Goal: Transaction & Acquisition: Purchase product/service

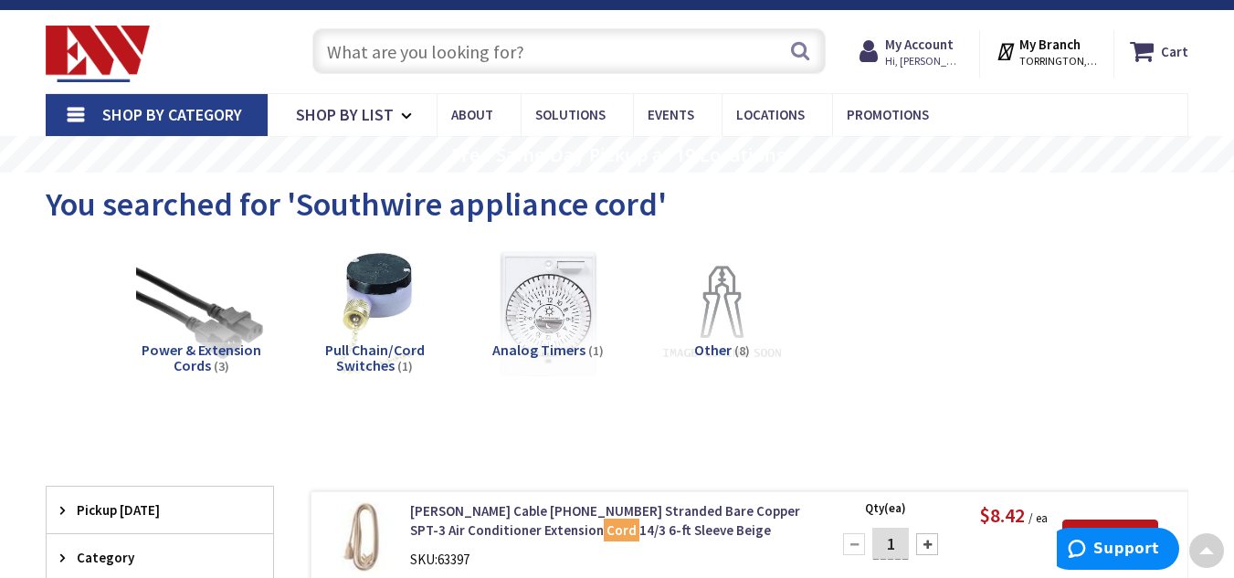
scroll to position [22, 0]
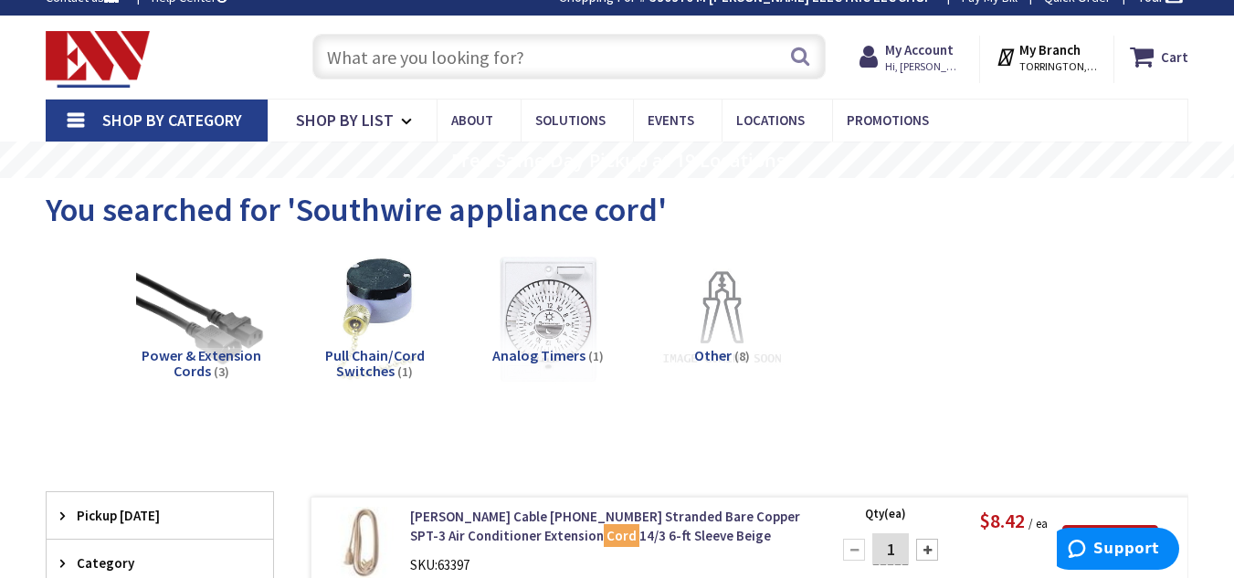
click at [590, 74] on input "text" at bounding box center [568, 57] width 513 height 46
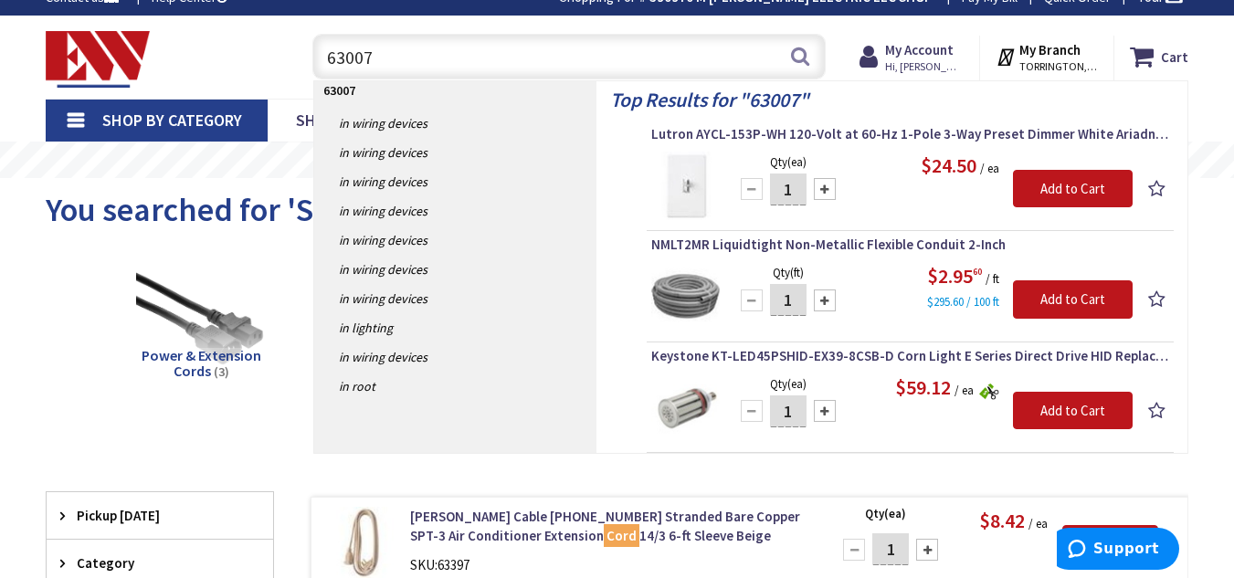
type input "63007"
click at [793, 184] on input "1" at bounding box center [788, 190] width 37 height 32
type input "15"
click at [1021, 180] on input "Add to Cart" at bounding box center [1073, 189] width 120 height 38
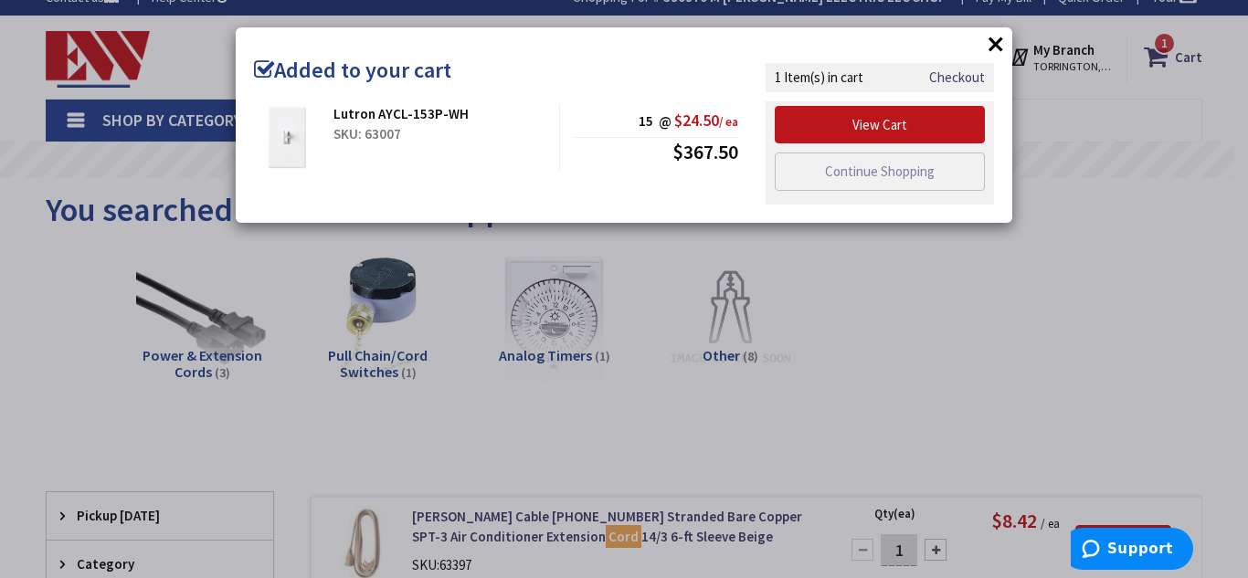
click at [990, 36] on button "×" at bounding box center [995, 43] width 27 height 27
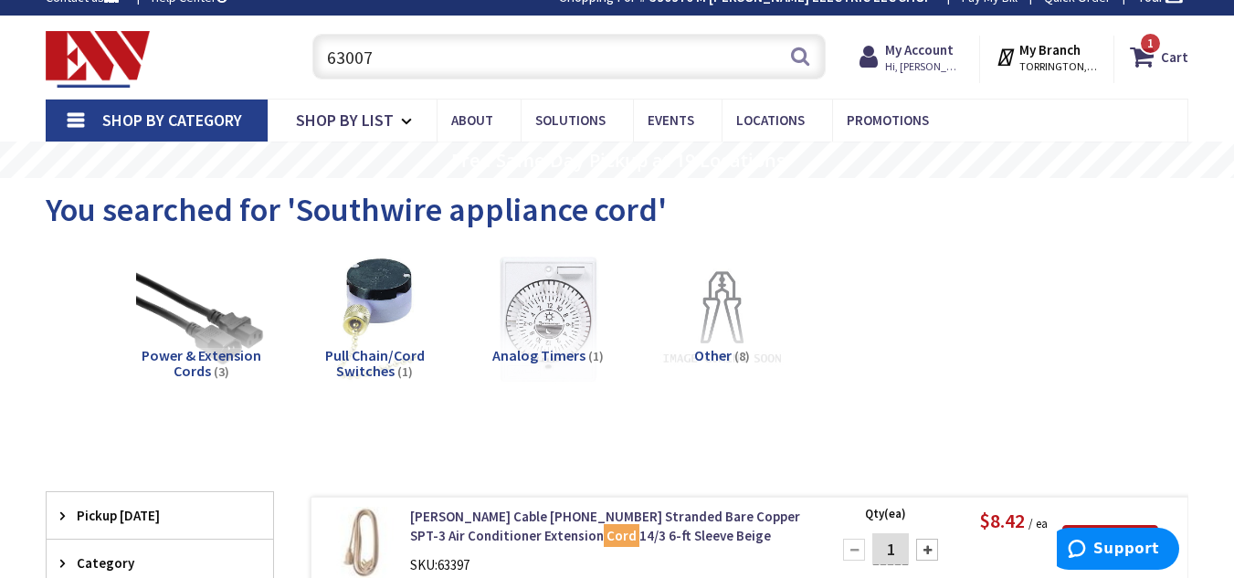
click at [665, 60] on input "63007" at bounding box center [568, 57] width 513 height 46
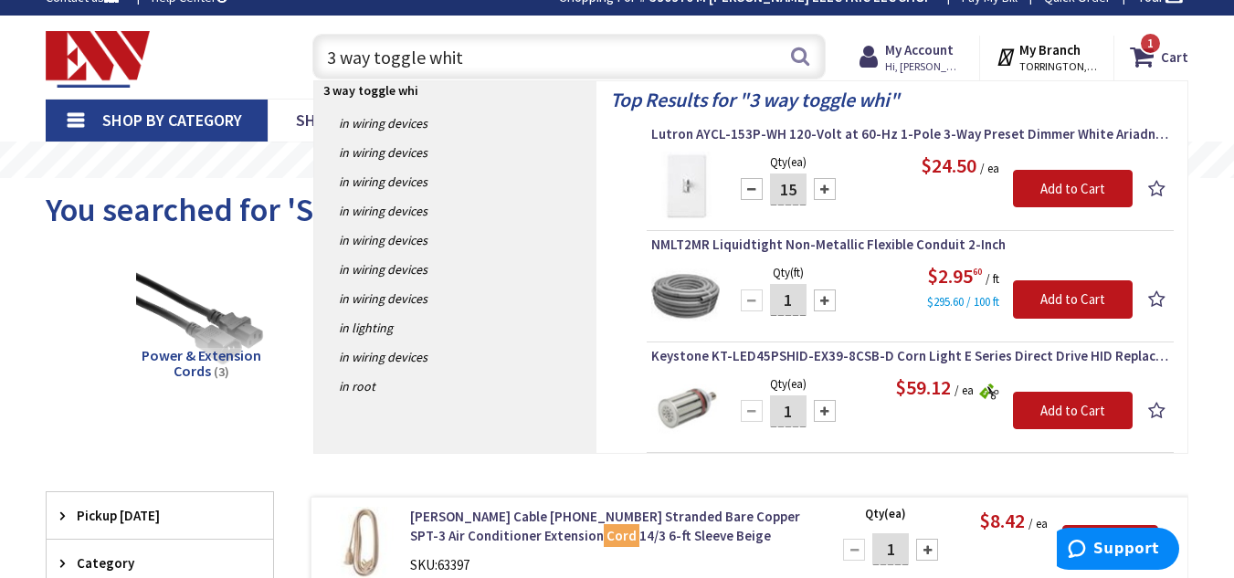
type input "3 way toggle white"
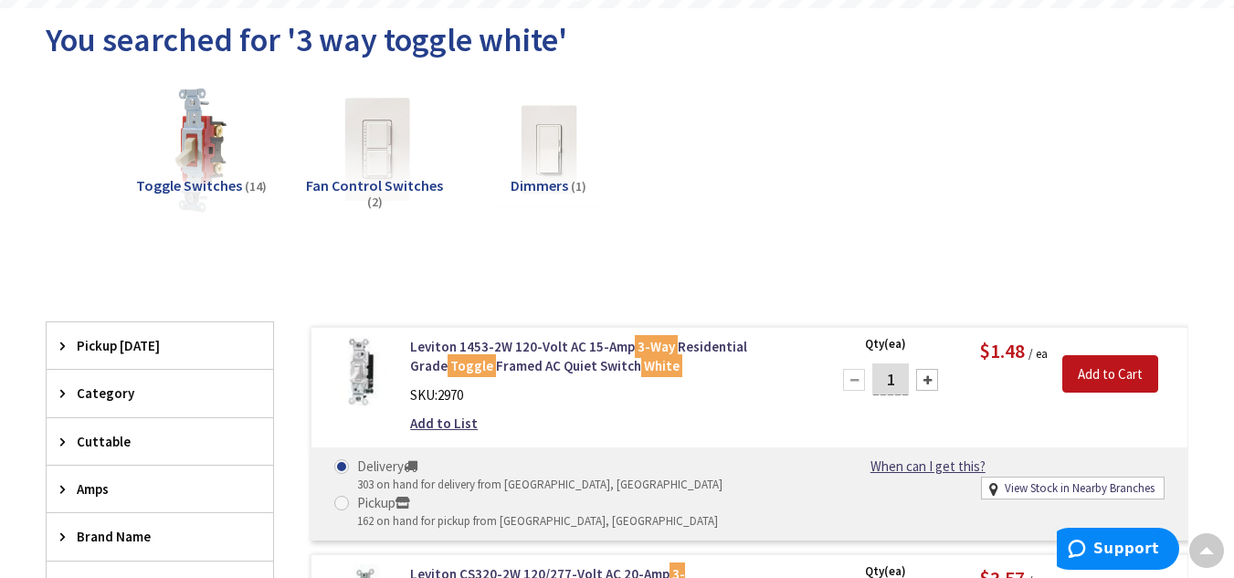
scroll to position [194, 0]
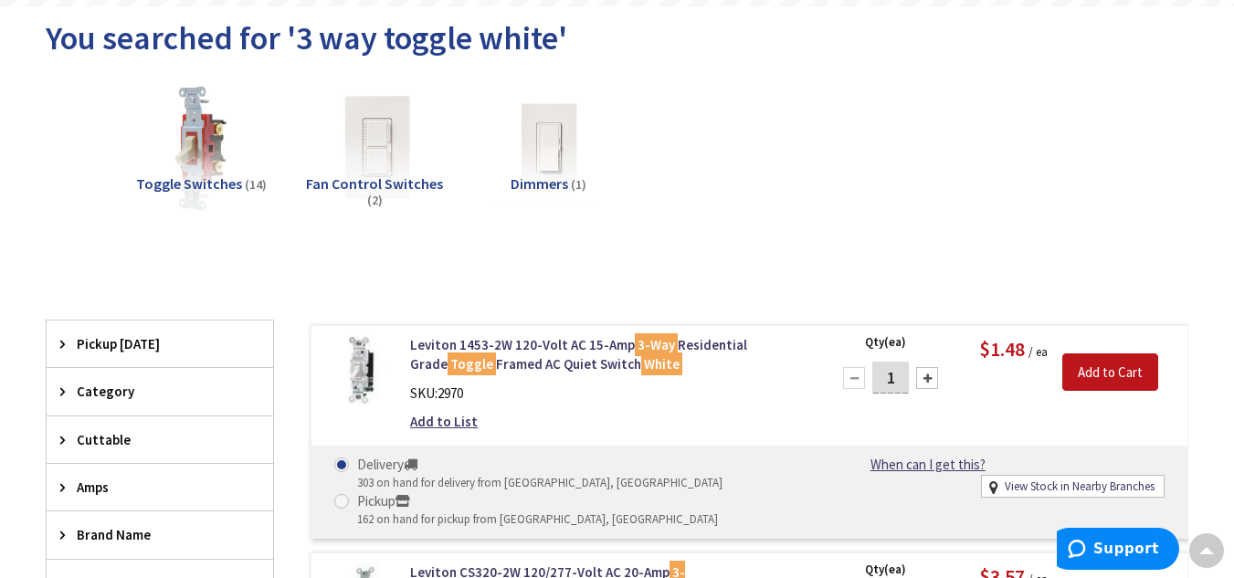
click at [899, 380] on input "1" at bounding box center [891, 378] width 37 height 32
type input "40"
click at [1094, 379] on input "Add to Cart" at bounding box center [1111, 373] width 96 height 38
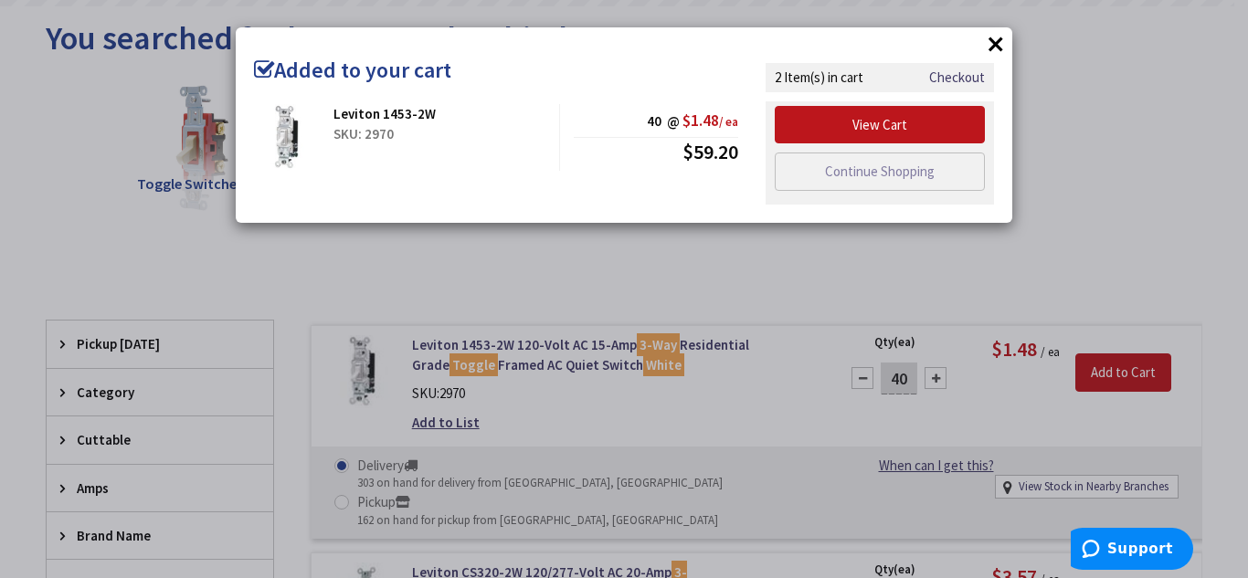
click at [994, 46] on button "×" at bounding box center [995, 43] width 27 height 27
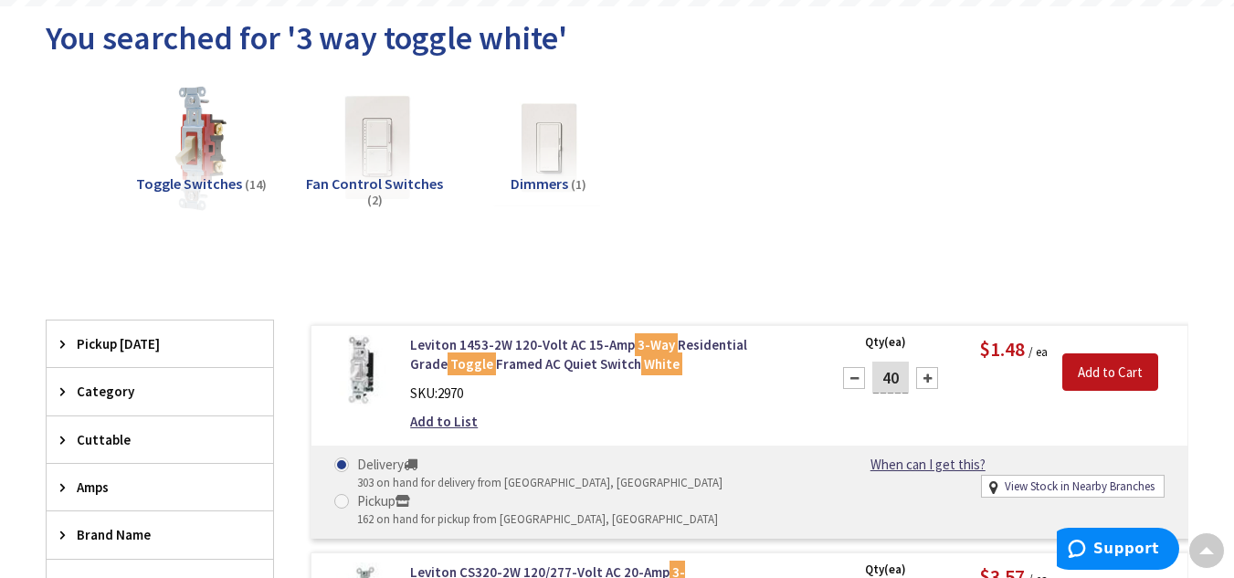
scroll to position [0, 0]
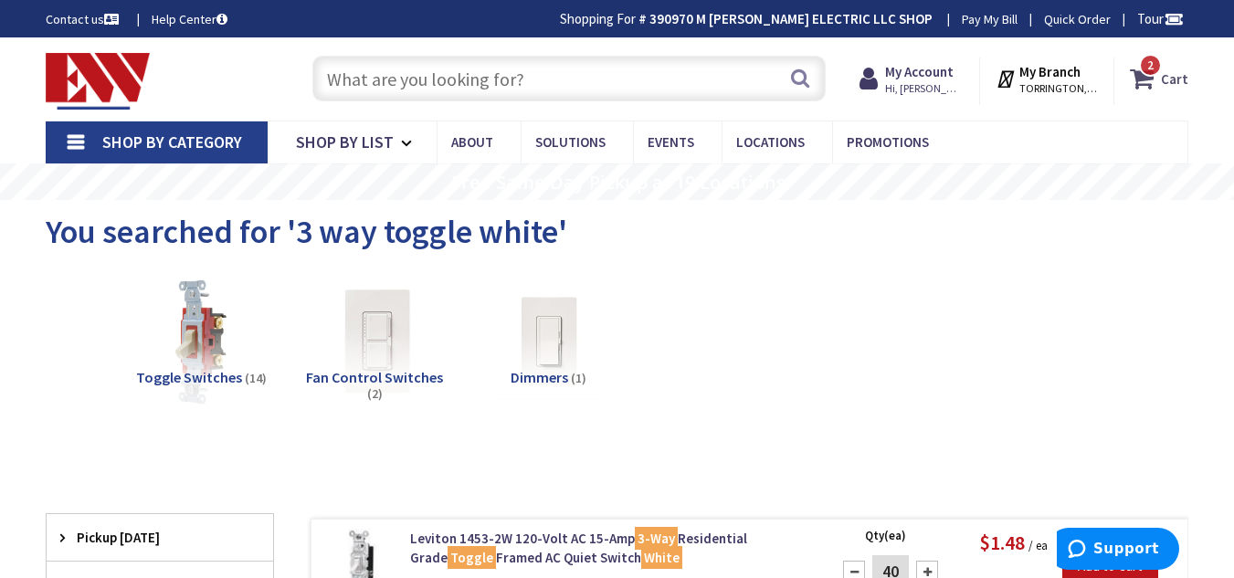
click at [1167, 79] on strong "Cart" at bounding box center [1174, 78] width 27 height 33
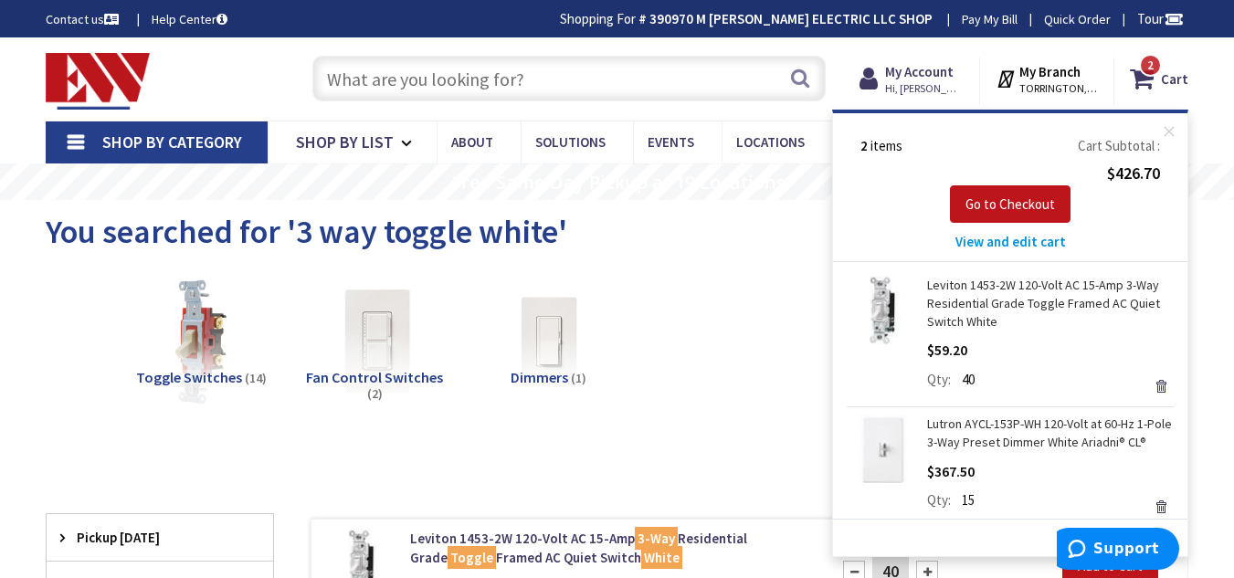
click at [545, 87] on input "text" at bounding box center [568, 79] width 513 height 46
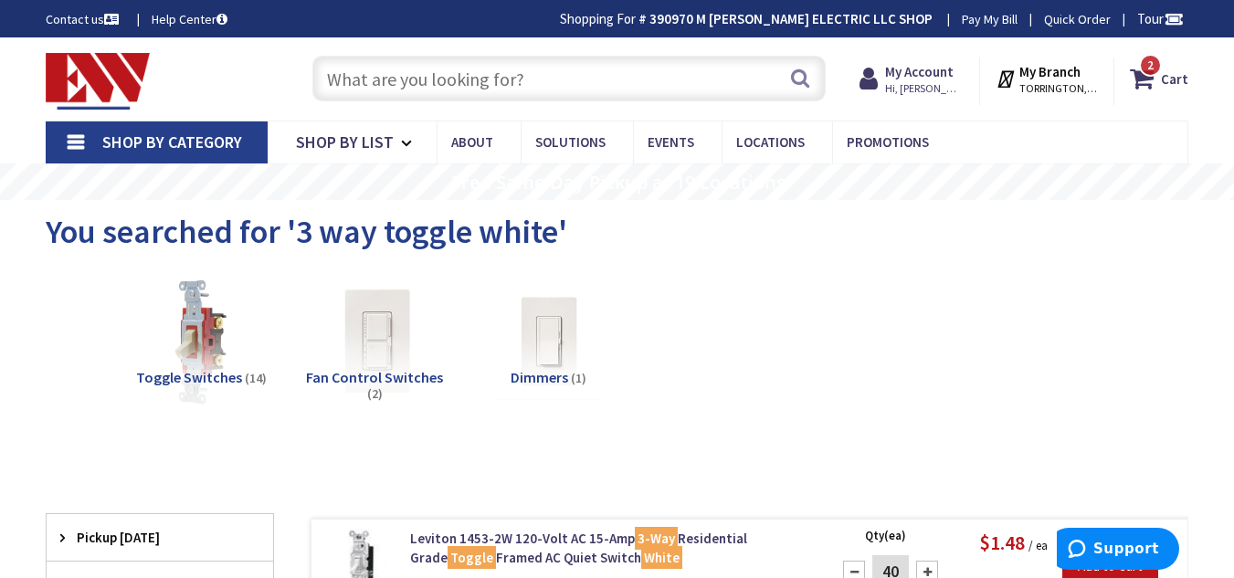
click at [545, 87] on input "text" at bounding box center [568, 79] width 513 height 46
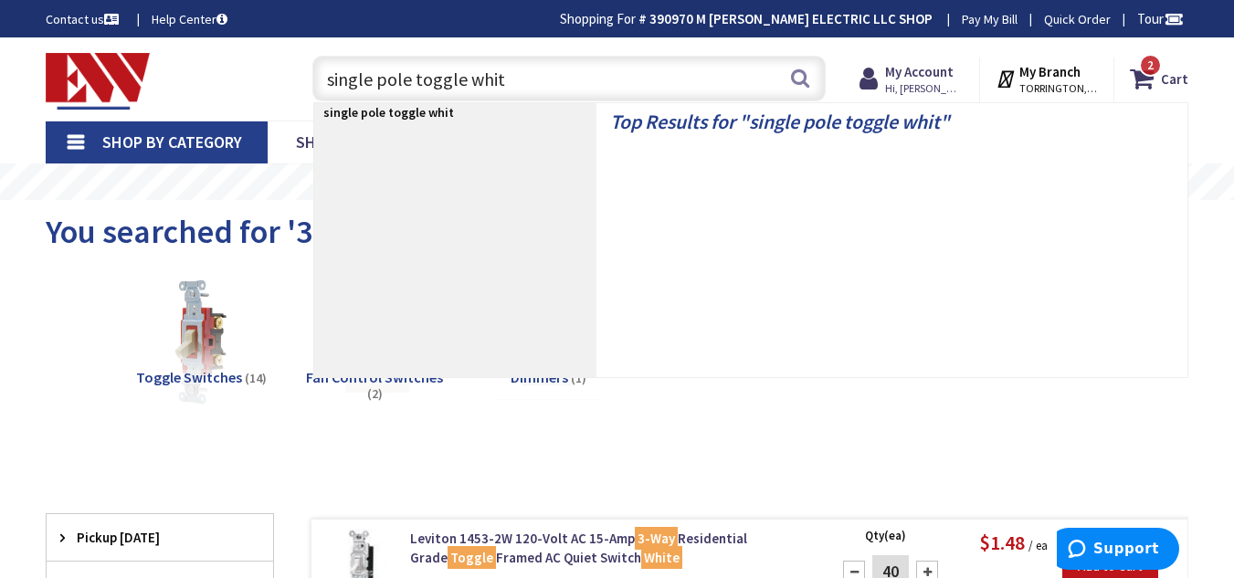
type input "single pole toggle white"
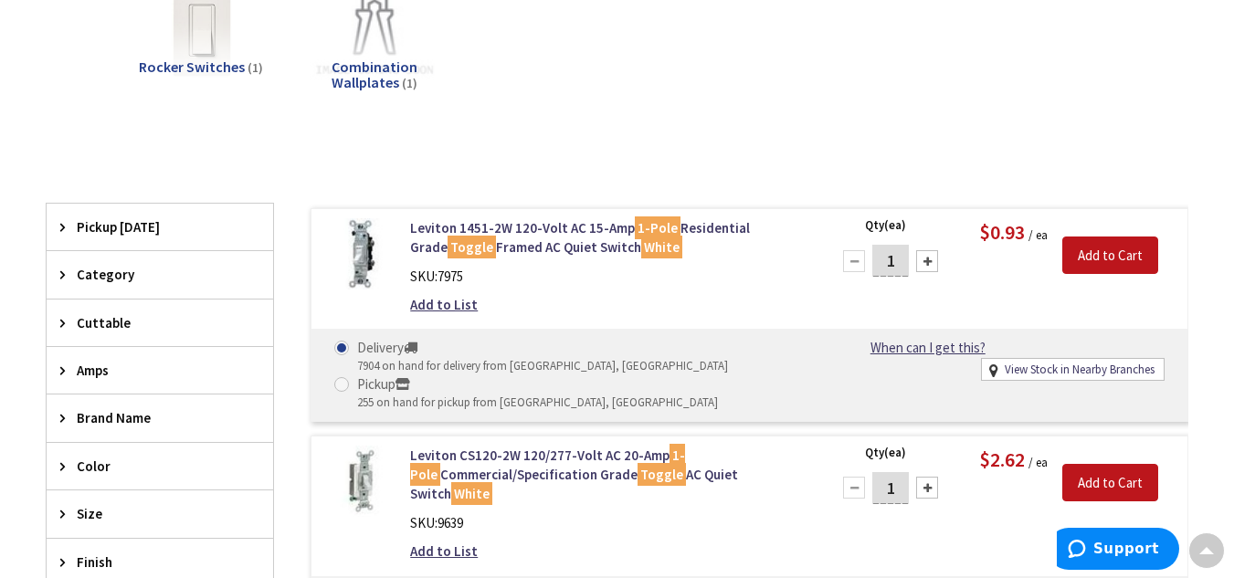
scroll to position [478, 0]
click at [893, 265] on input "1" at bounding box center [891, 260] width 37 height 32
type input "60"
click at [1092, 259] on input "Add to Cart" at bounding box center [1111, 255] width 96 height 38
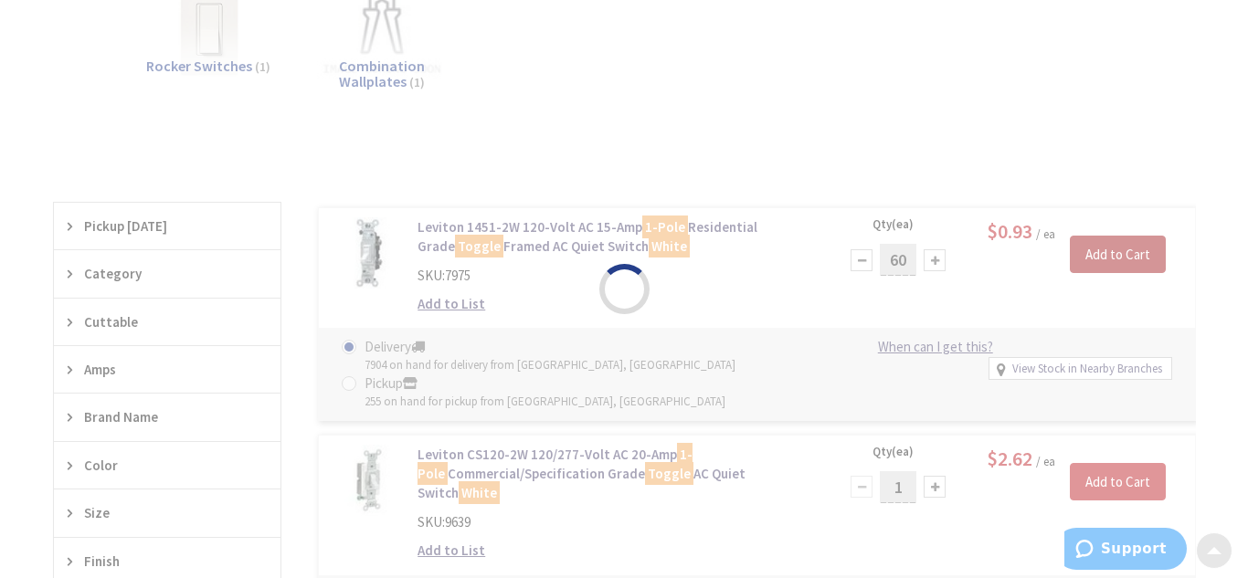
scroll to position [477, 0]
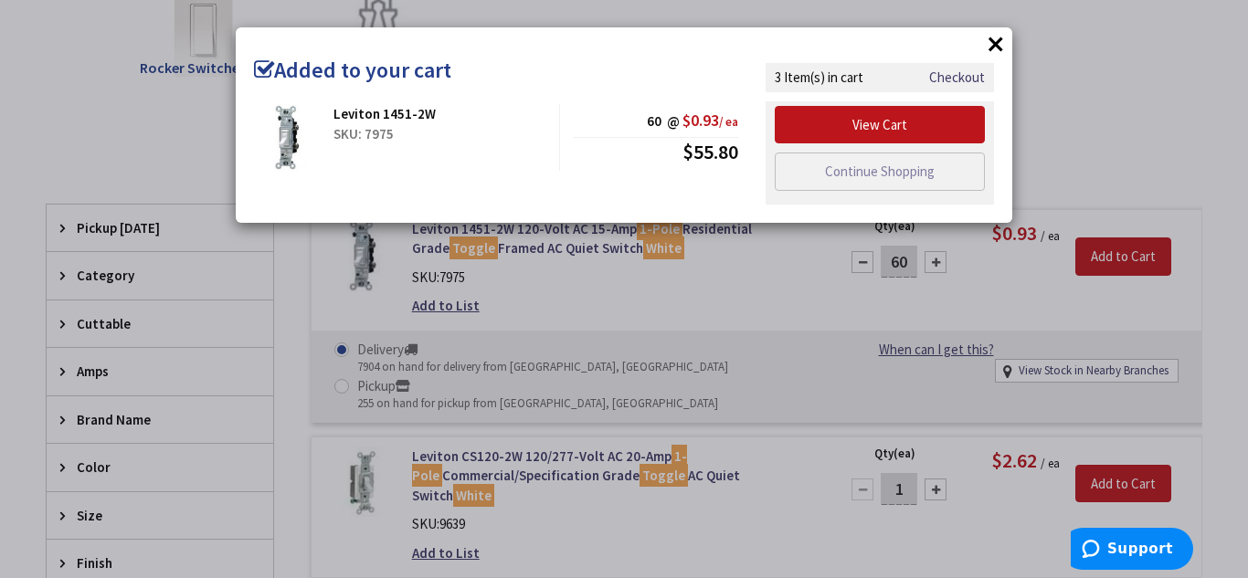
click at [993, 40] on button "×" at bounding box center [995, 43] width 27 height 27
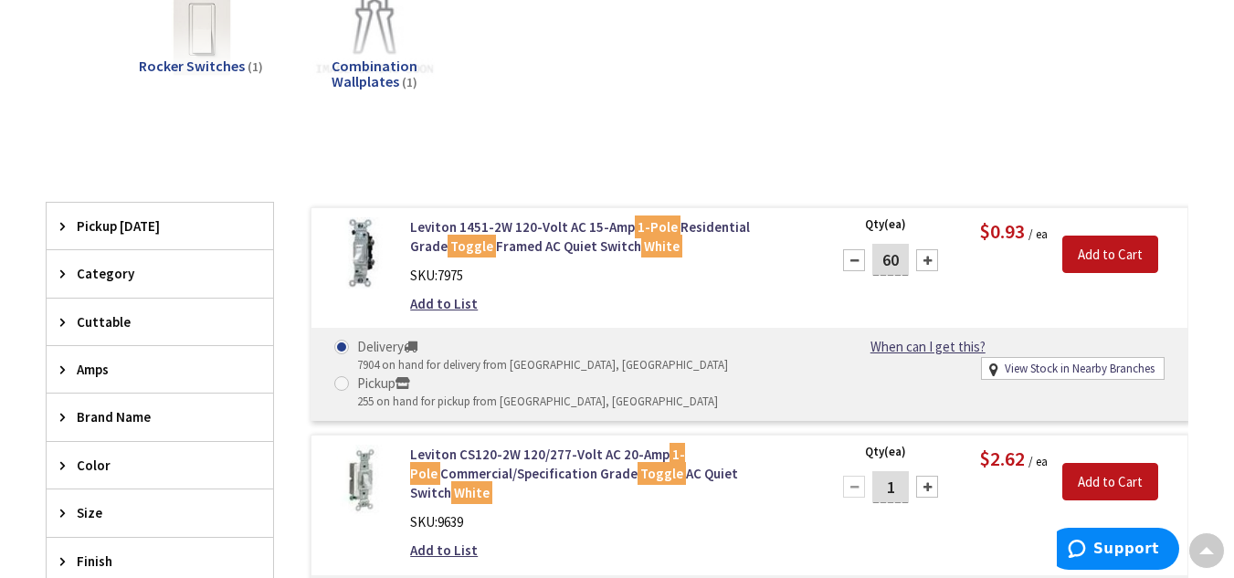
scroll to position [0, 0]
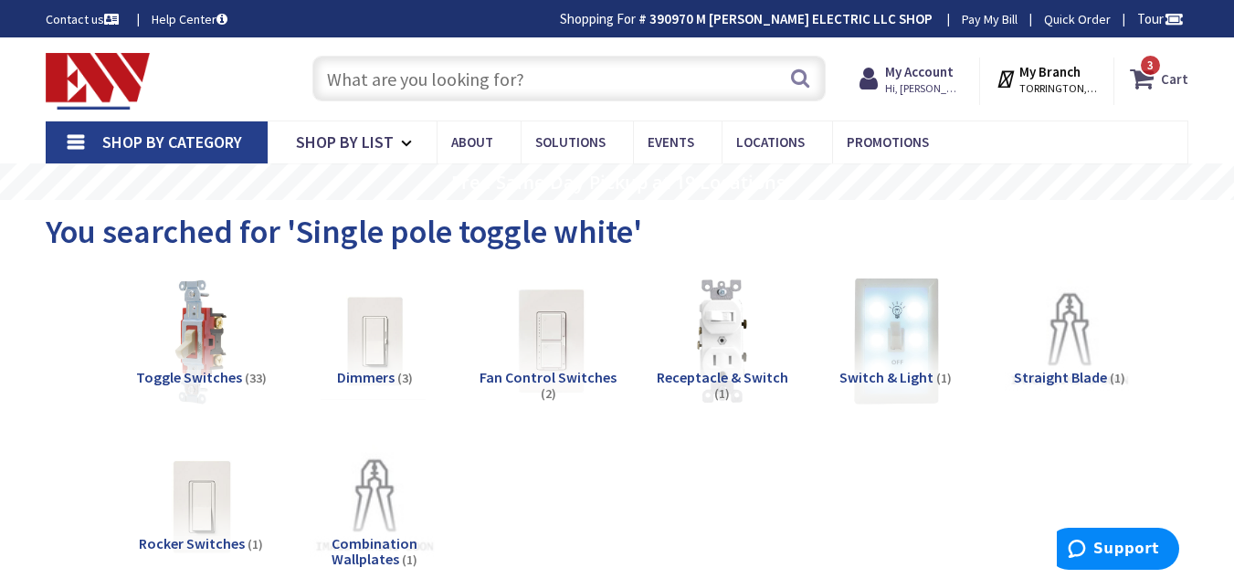
click at [1174, 79] on strong "Cart" at bounding box center [1174, 78] width 27 height 33
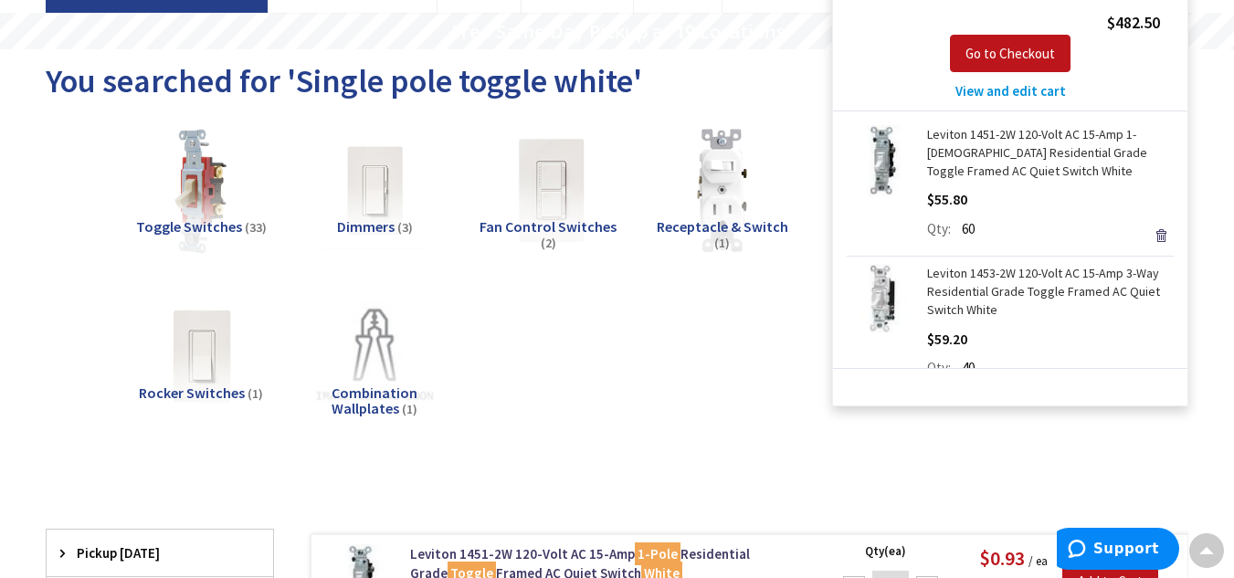
click at [673, 356] on div "Toggle Switches (33) Dimmers (3) Fan Control Switches (2) Receptacle & Switch (…" at bounding box center [617, 289] width 1079 height 342
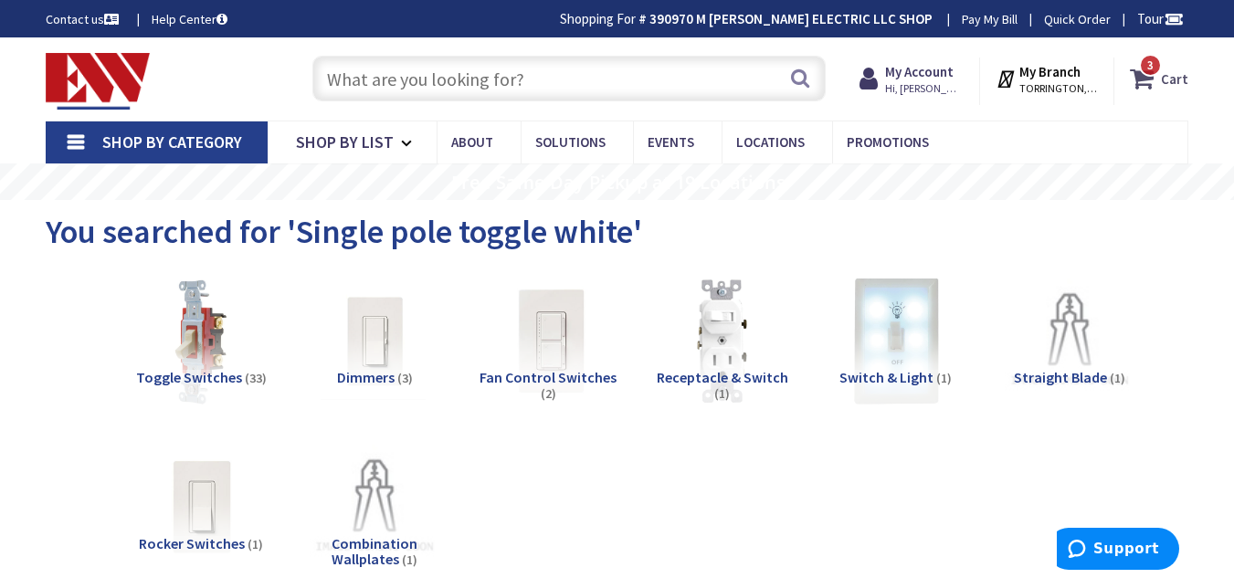
click at [1170, 79] on strong "Cart" at bounding box center [1174, 78] width 27 height 33
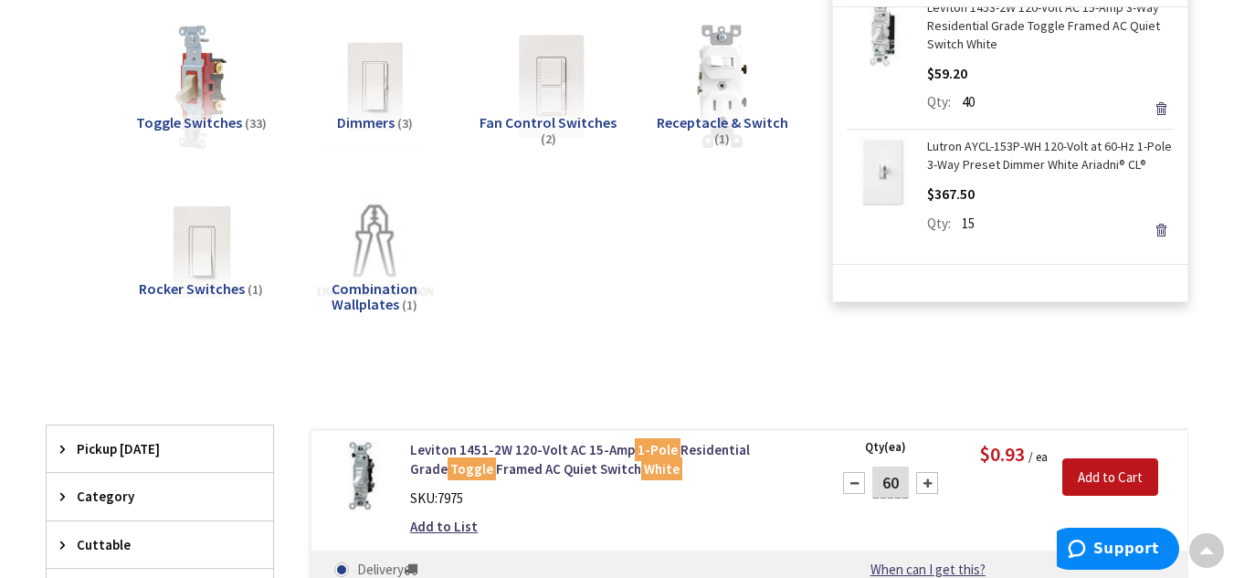
scroll to position [256, 0]
click at [723, 314] on div "Toggle Switches (33) Dimmers (3) Fan Control Switches (2) Receptacle & Switch (…" at bounding box center [617, 184] width 1079 height 342
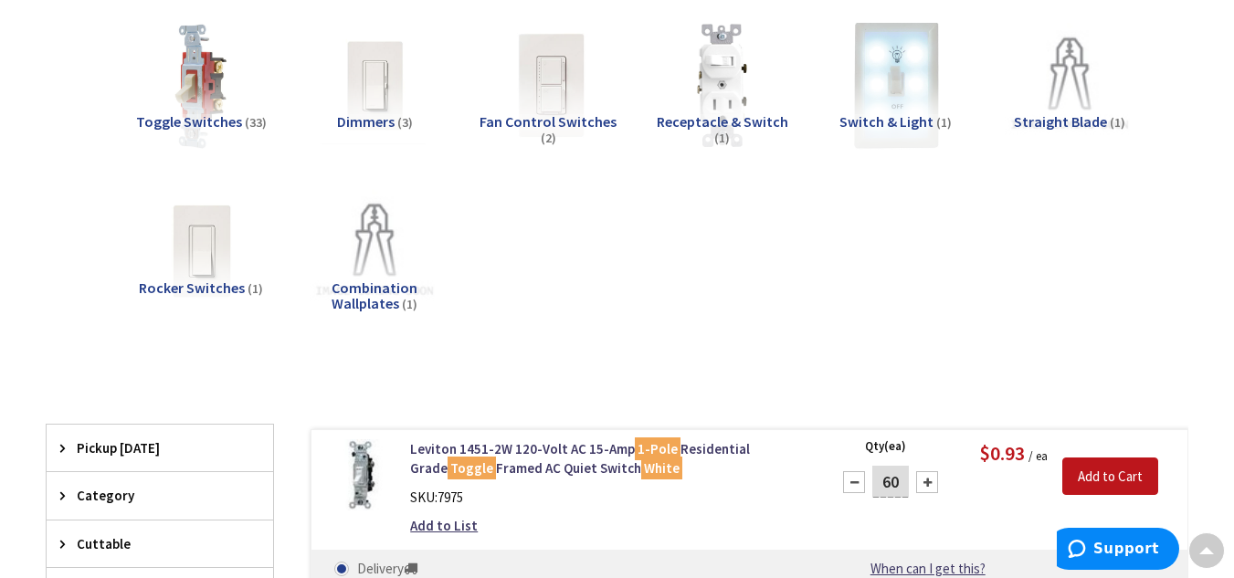
scroll to position [0, 0]
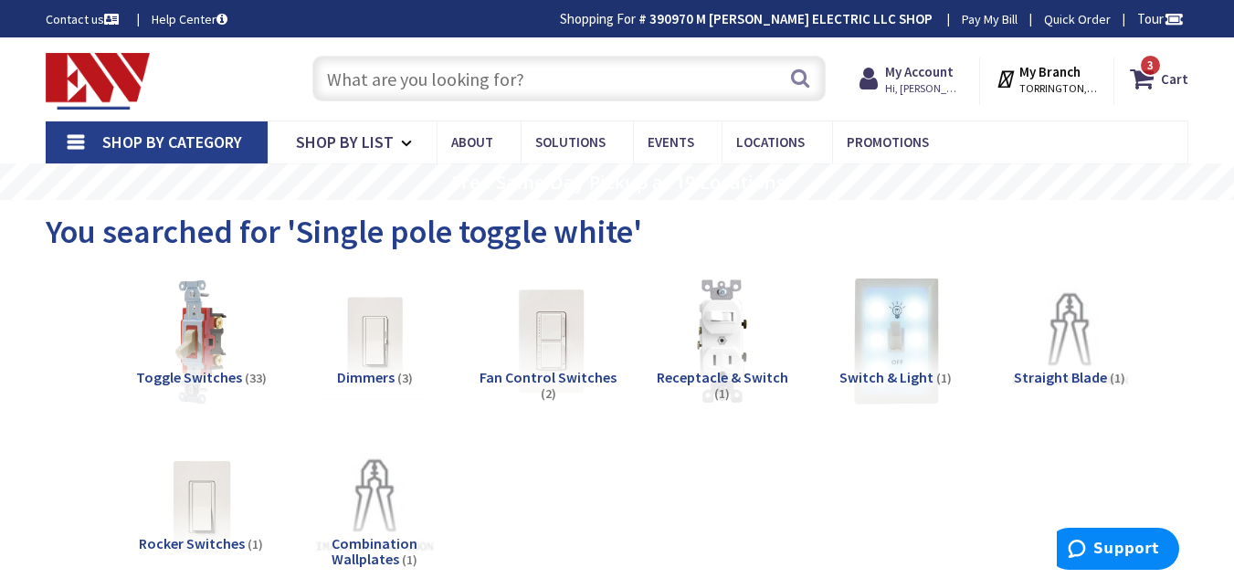
click at [593, 71] on input "text" at bounding box center [568, 79] width 513 height 46
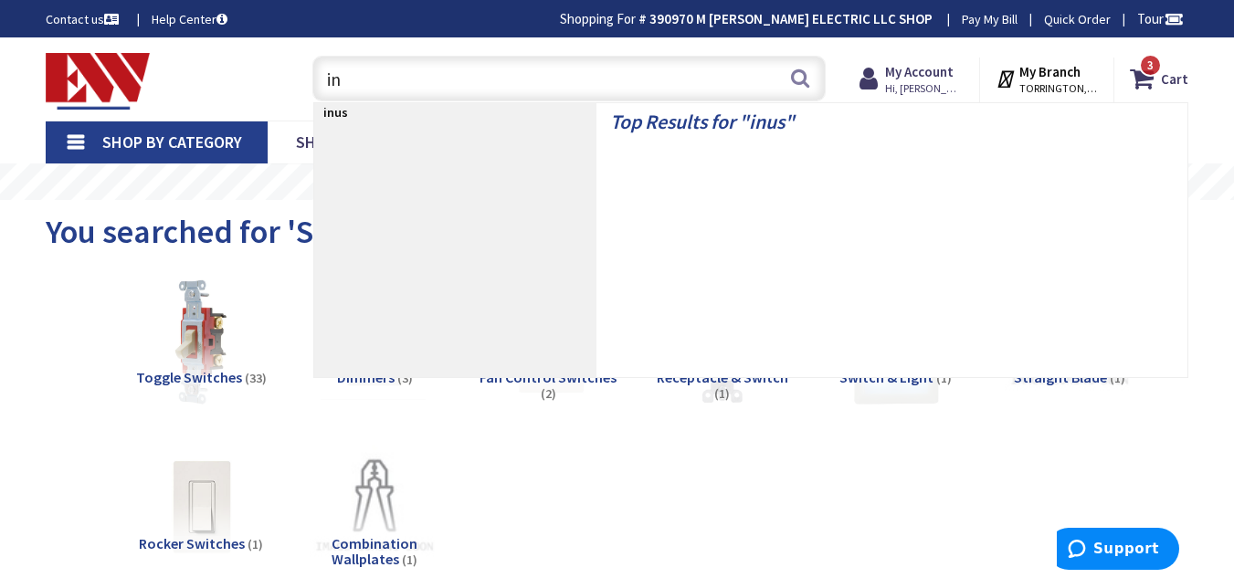
type input "i"
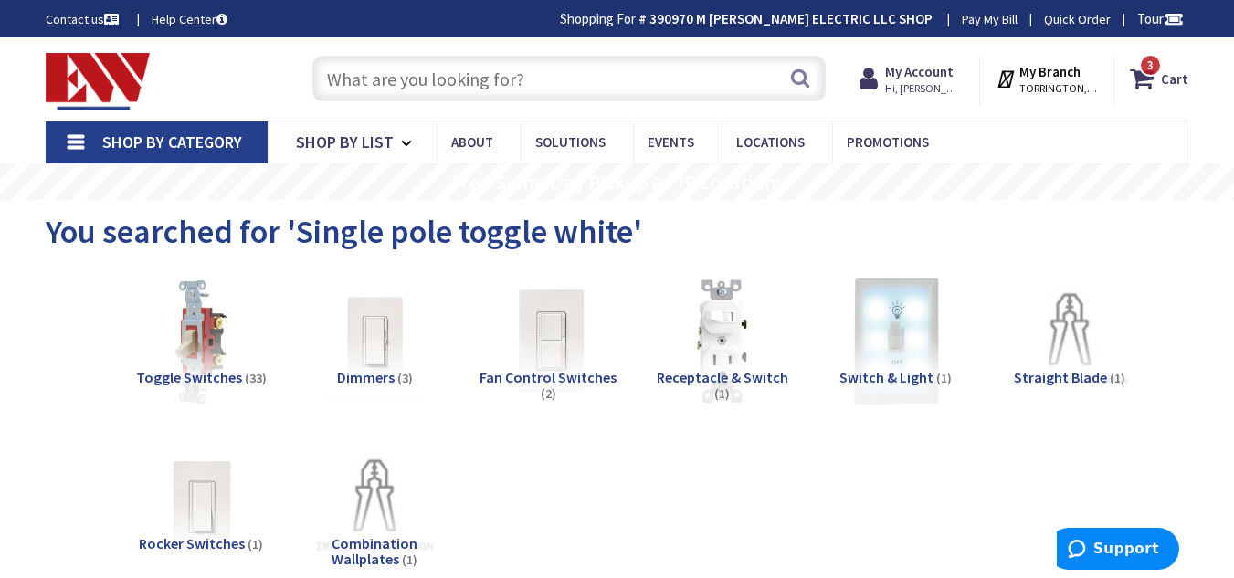
type input "o"
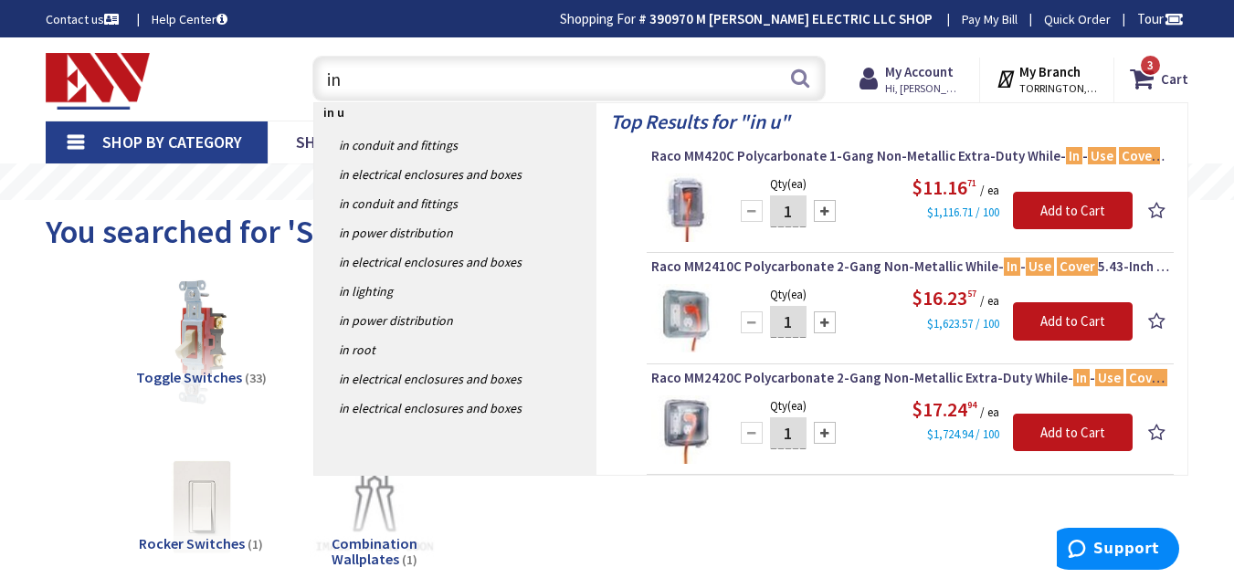
type input "i"
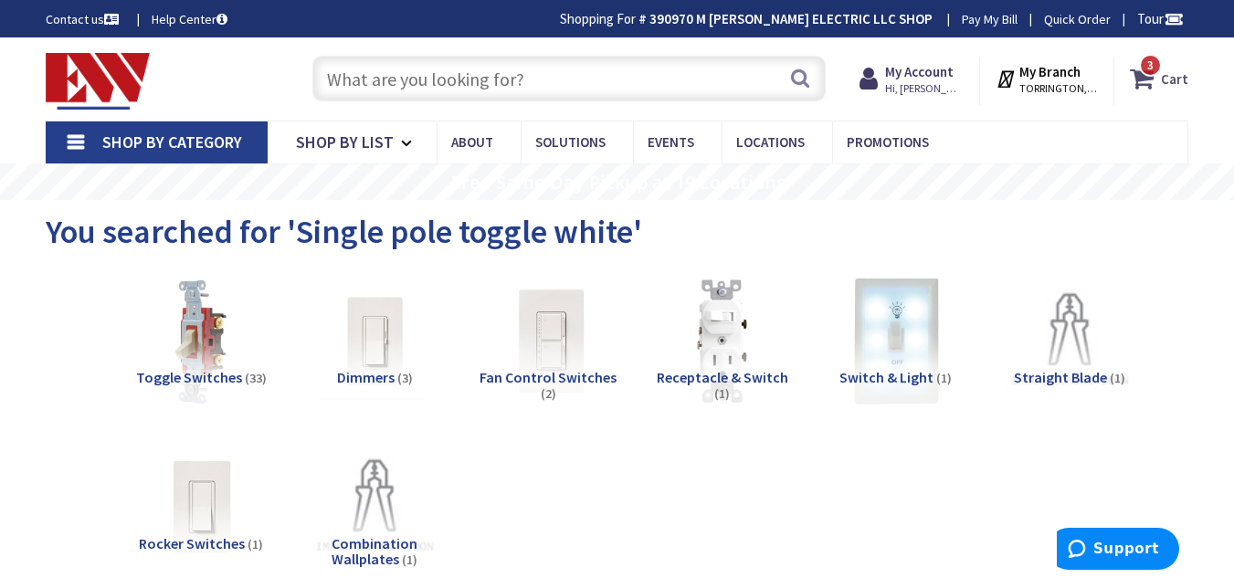
click at [1170, 64] on strong "Cart" at bounding box center [1174, 78] width 27 height 33
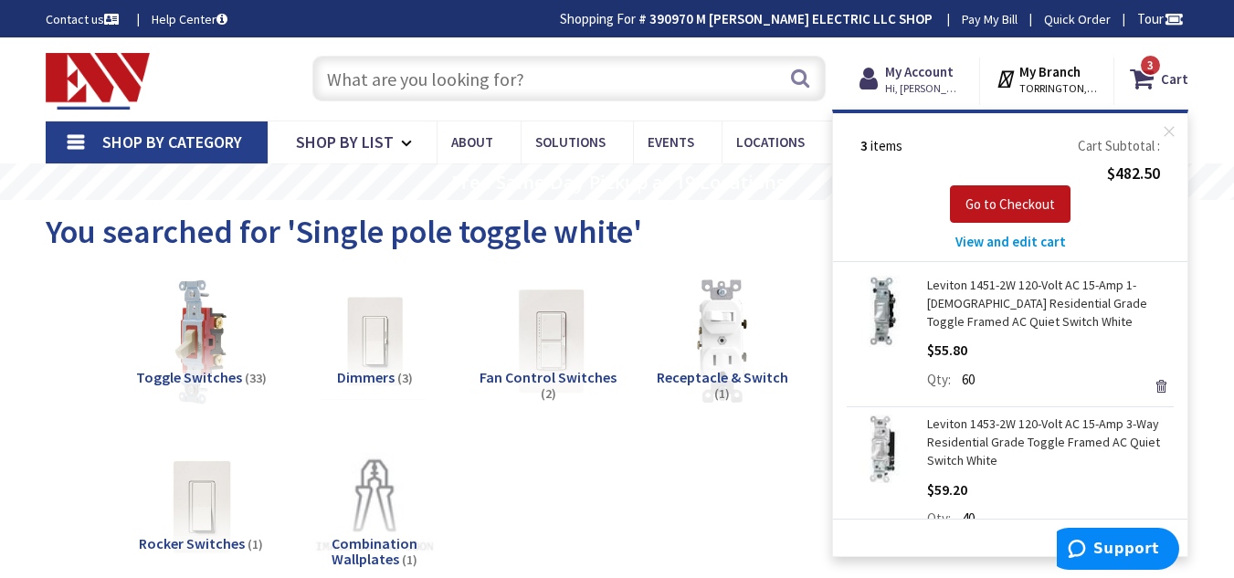
click at [457, 78] on input "text" at bounding box center [568, 79] width 513 height 46
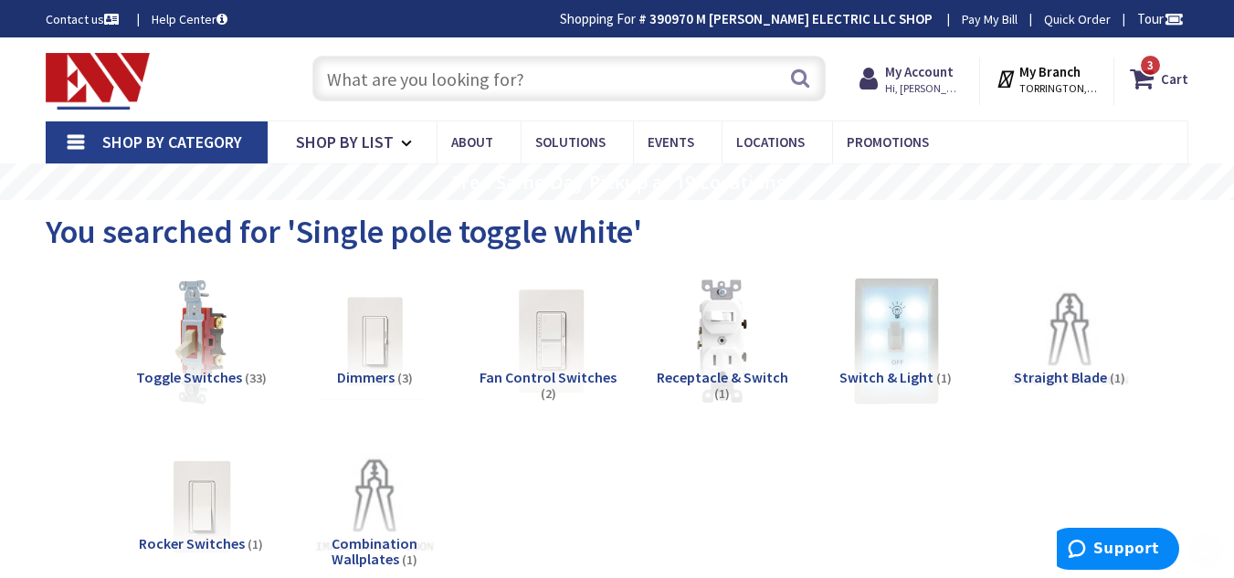
click at [454, 79] on input "text" at bounding box center [568, 79] width 513 height 46
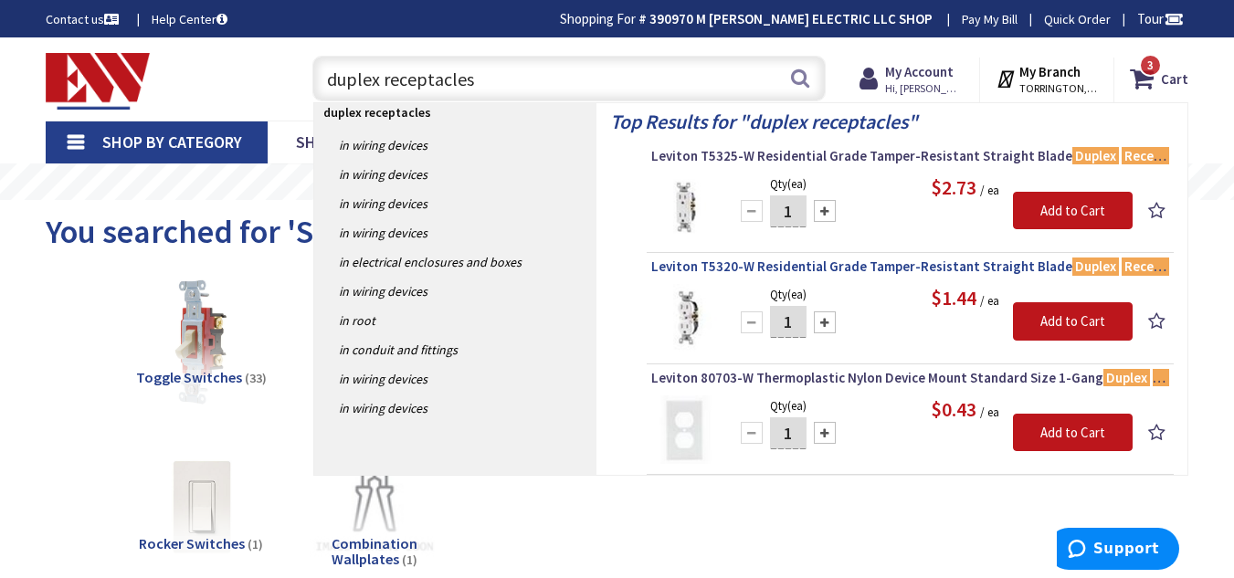
type input "duplex receptacles"
click at [747, 270] on span "Leviton T5320-W Residential Grade Tamper-Resistant Straight Blade Duplex Recept…" at bounding box center [910, 267] width 518 height 18
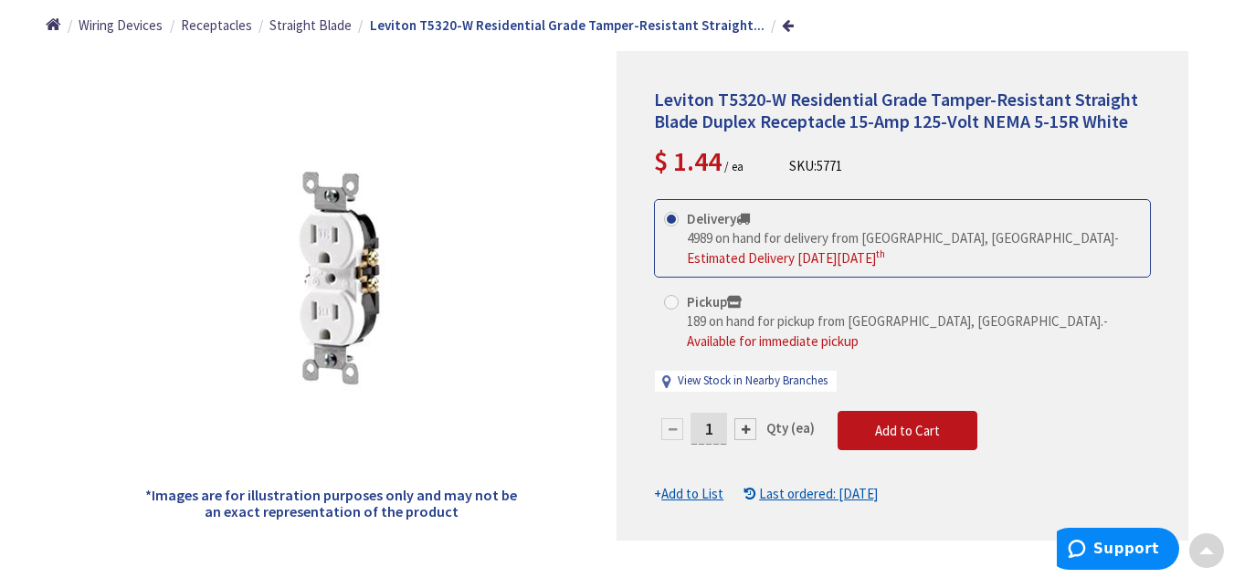
scroll to position [215, 0]
click at [714, 412] on input "1" at bounding box center [709, 428] width 37 height 32
type input "1"
type input "60"
click at [840, 418] on form "This product is Discontinued Delivery 4989 on hand for delivery from Middletown…" at bounding box center [902, 350] width 497 height 305
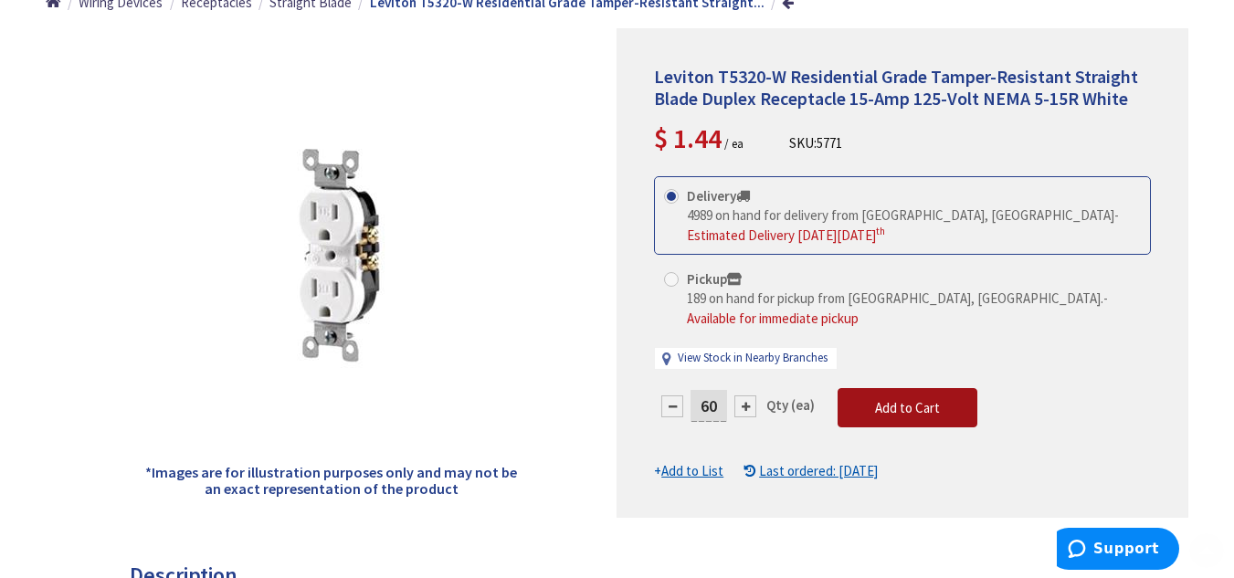
scroll to position [238, 0]
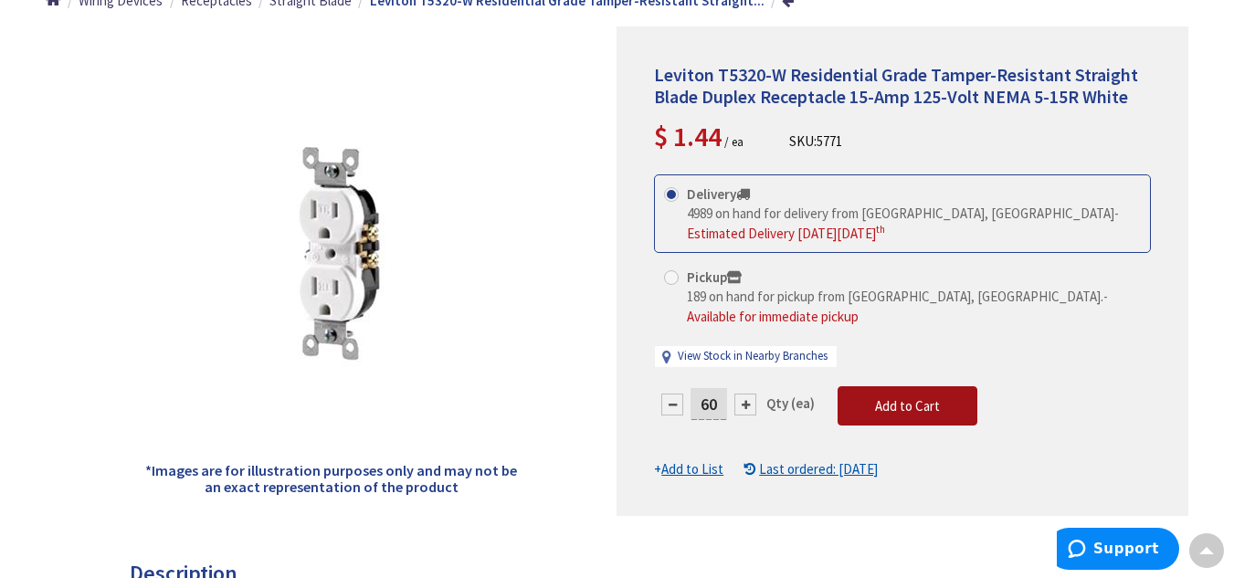
click at [944, 386] on button "Add to Cart" at bounding box center [908, 406] width 140 height 40
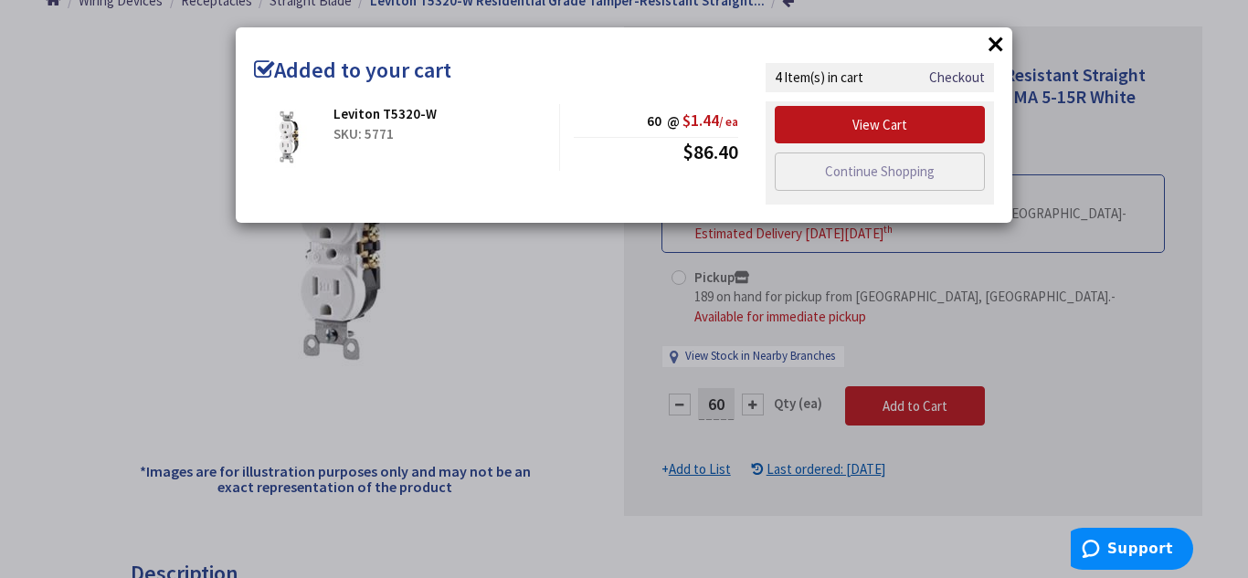
click at [993, 38] on button "×" at bounding box center [995, 43] width 27 height 27
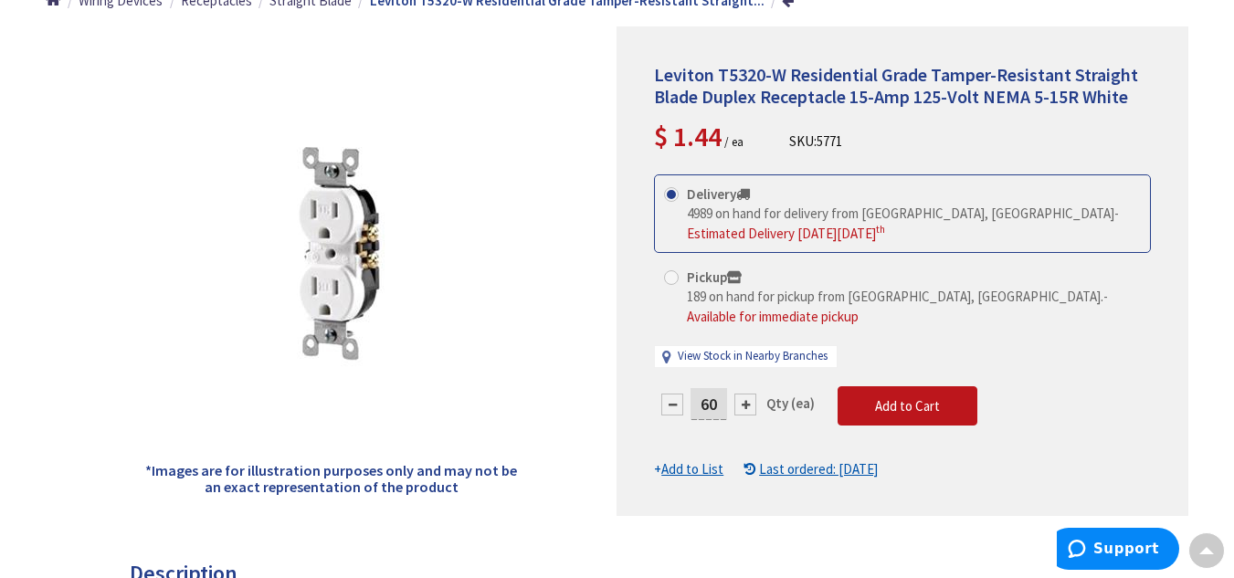
scroll to position [0, 0]
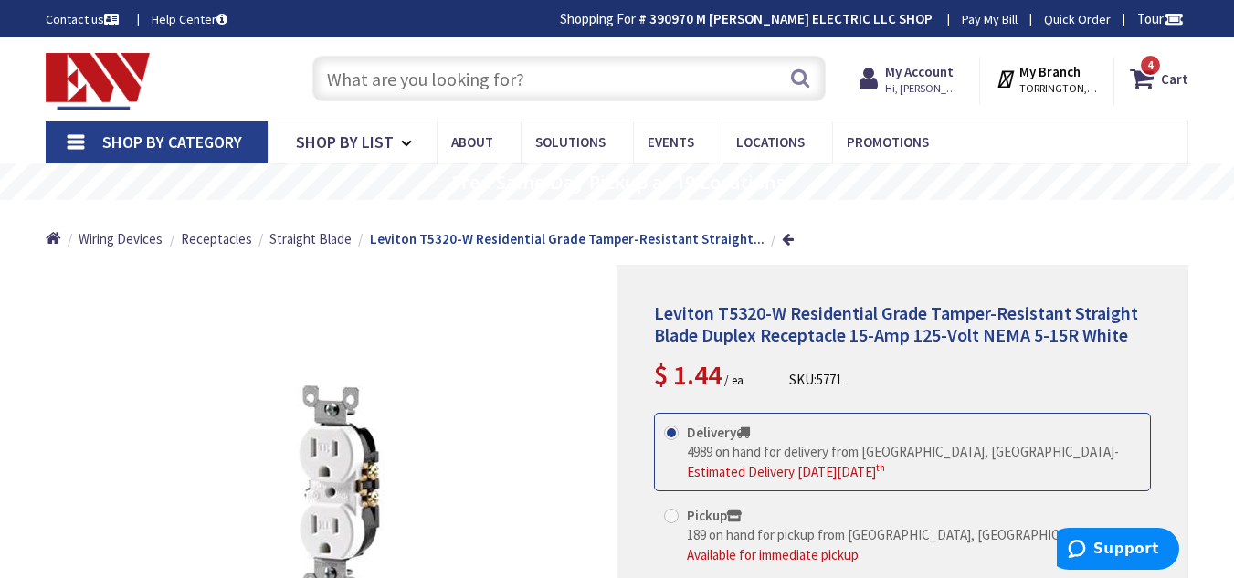
click at [1193, 82] on div "4 4 items Cart My Cart 4 Close 4 items Cart Subtotal $568.90 Go to Checkout" at bounding box center [1056, 76] width 292 height 57
click at [1180, 82] on strong "Cart" at bounding box center [1174, 78] width 27 height 33
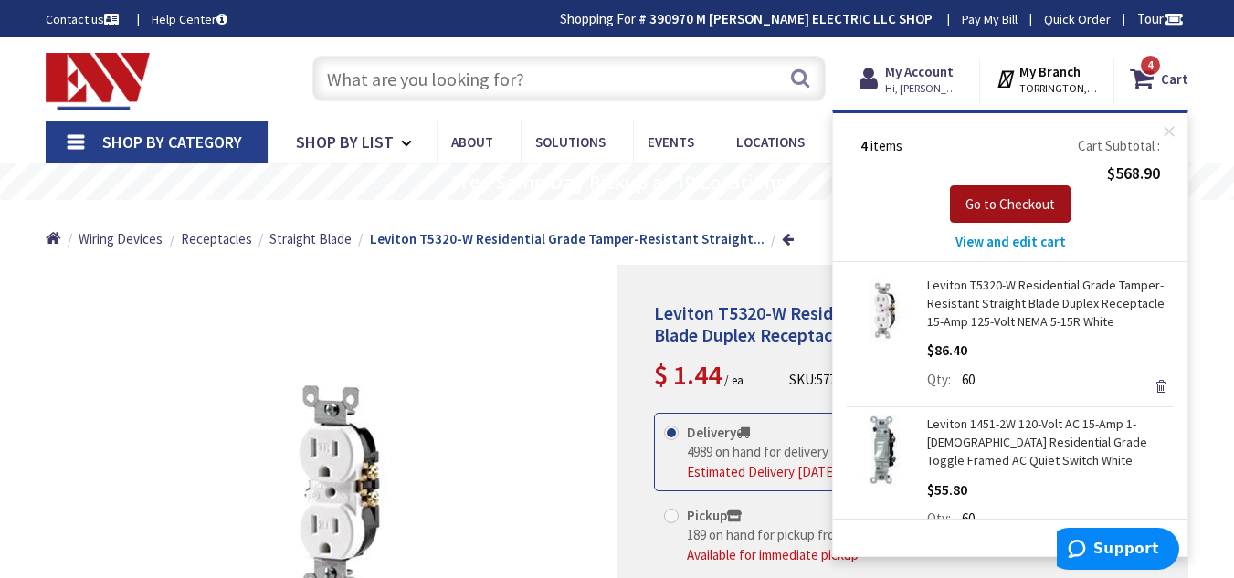
click at [1003, 209] on span "Go to Checkout" at bounding box center [1011, 204] width 90 height 17
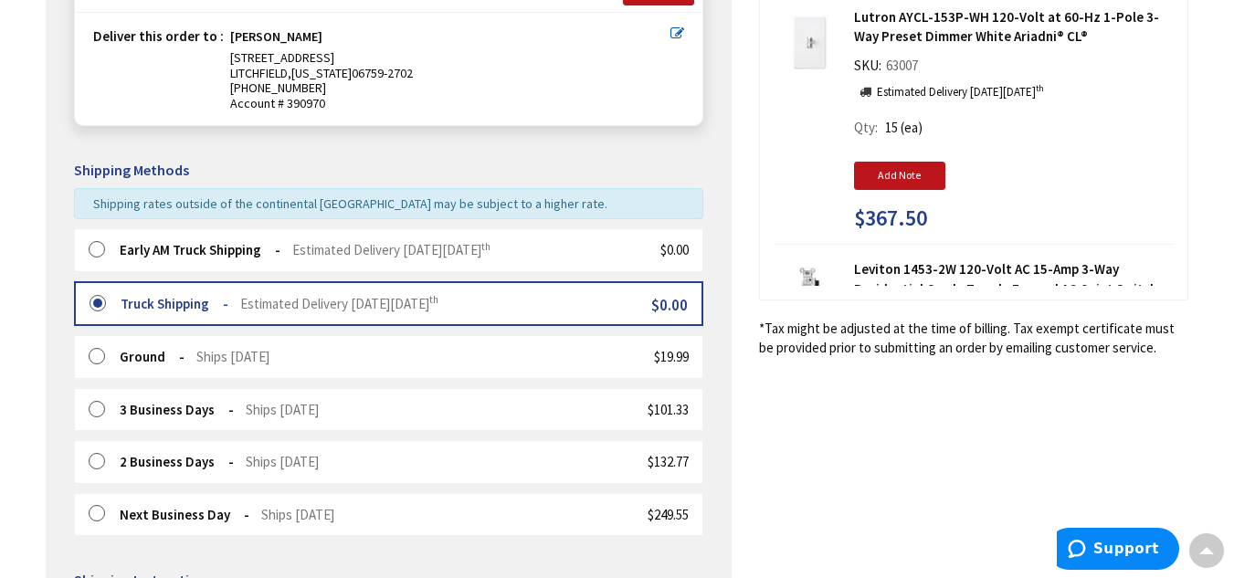
scroll to position [288, 0]
click at [88, 247] on div "Early AM Truck Shipping Estimated Delivery [DATE][DATE] $0.00" at bounding box center [389, 249] width 630 height 43
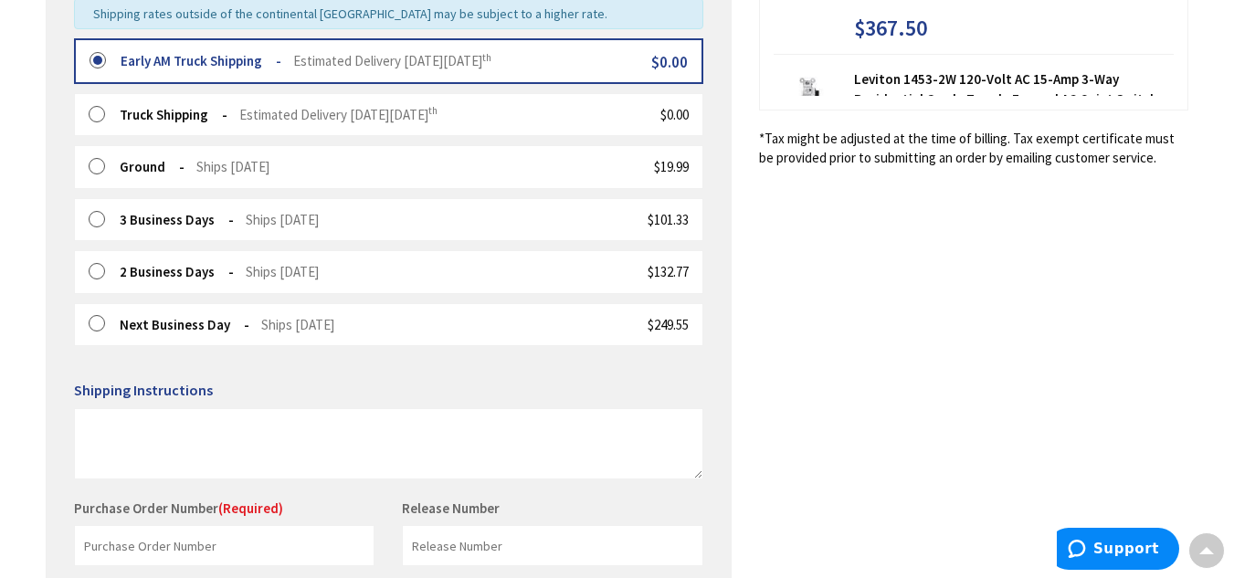
scroll to position [569, 0]
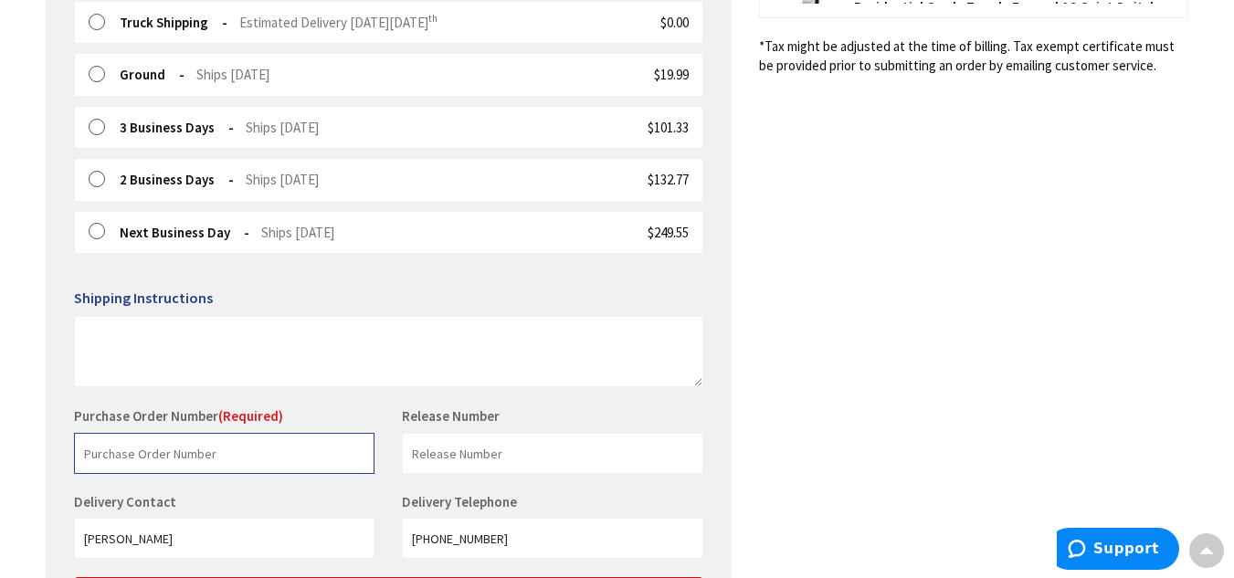
click at [160, 451] on input "text" at bounding box center [224, 453] width 301 height 41
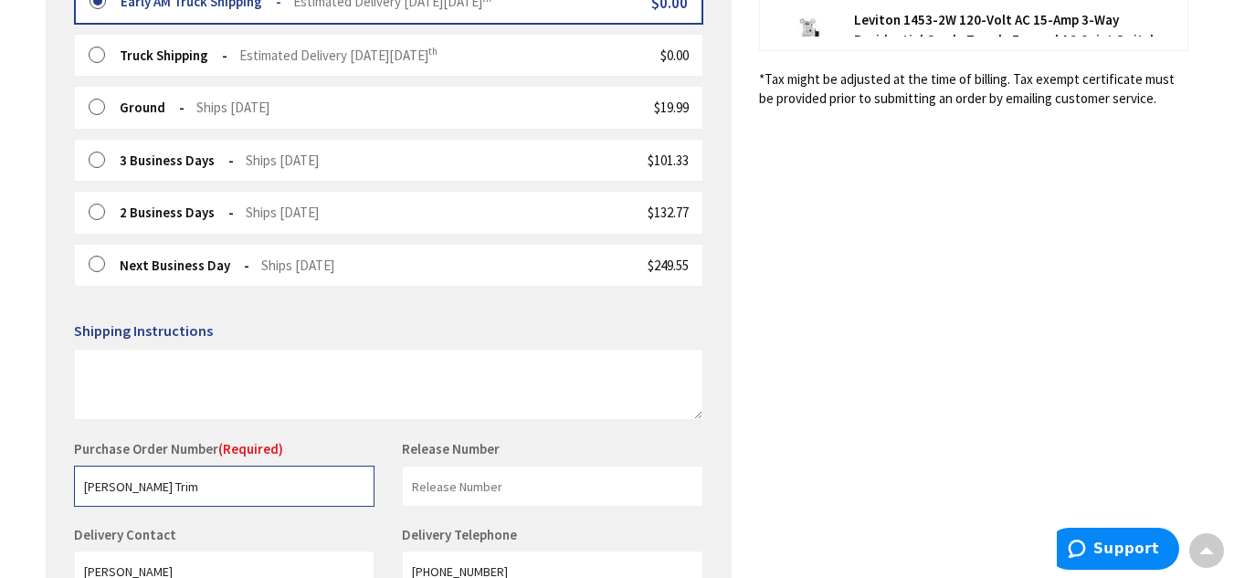
scroll to position [736, 0]
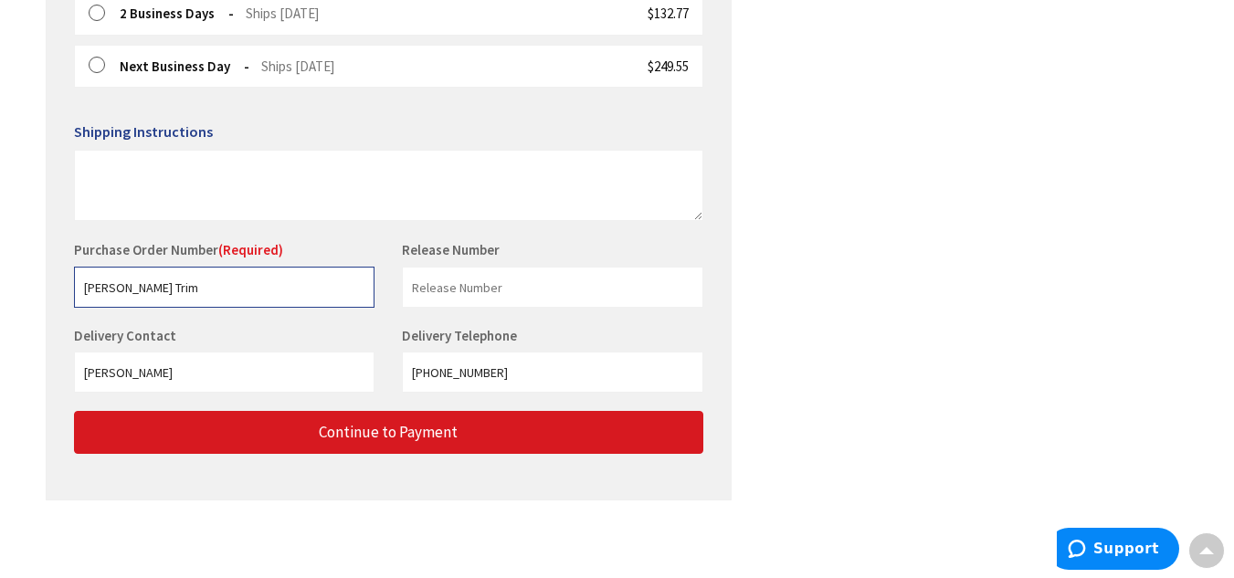
type input "[PERSON_NAME] Trim"
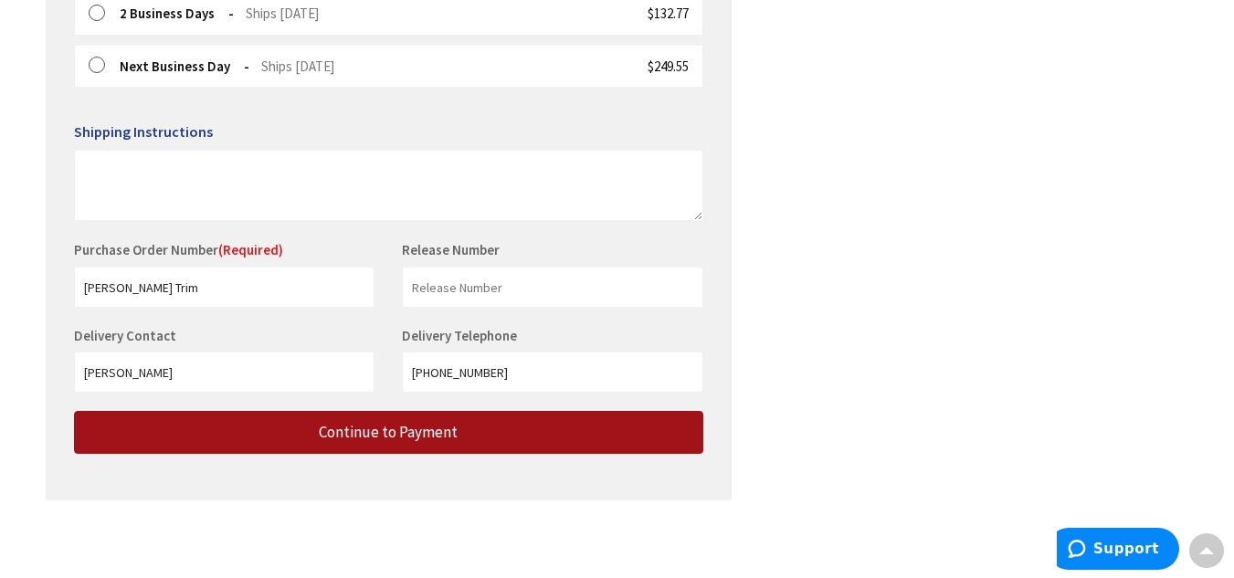
click at [258, 418] on button "Continue to Payment" at bounding box center [389, 432] width 630 height 43
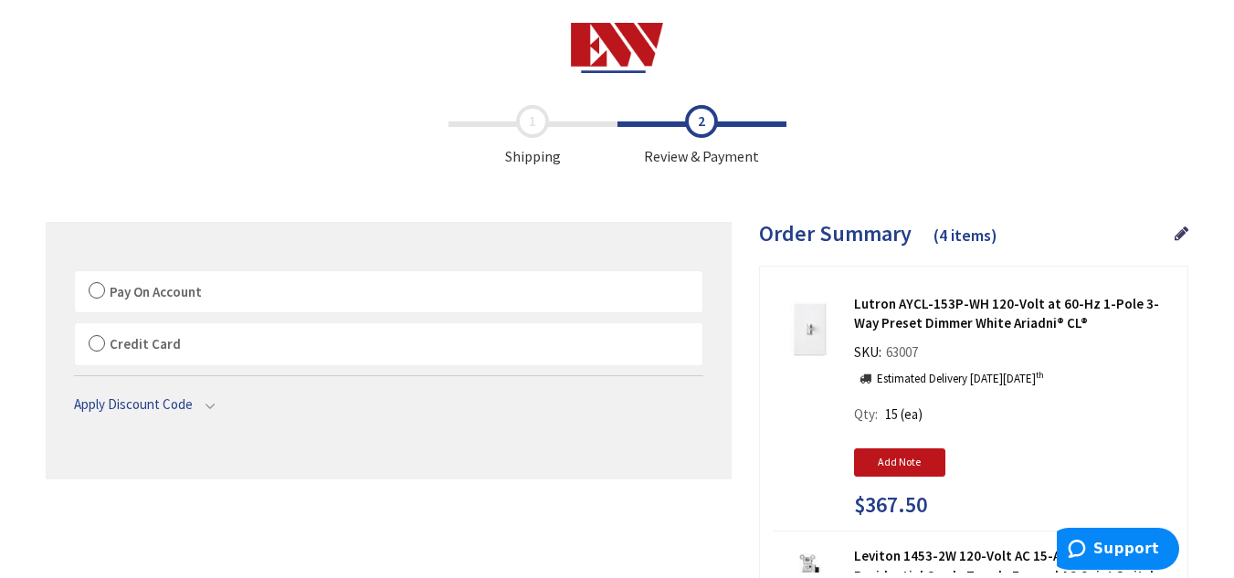
click at [93, 305] on label "Pay On Account" at bounding box center [389, 292] width 628 height 42
click at [95, 293] on label "Pay On Account" at bounding box center [389, 292] width 628 height 42
click at [97, 289] on label "Pay On Account" at bounding box center [389, 292] width 628 height 42
click at [101, 291] on label "Pay On Account" at bounding box center [389, 292] width 628 height 42
click at [75, 275] on input "Pay On Account" at bounding box center [75, 275] width 0 height 0
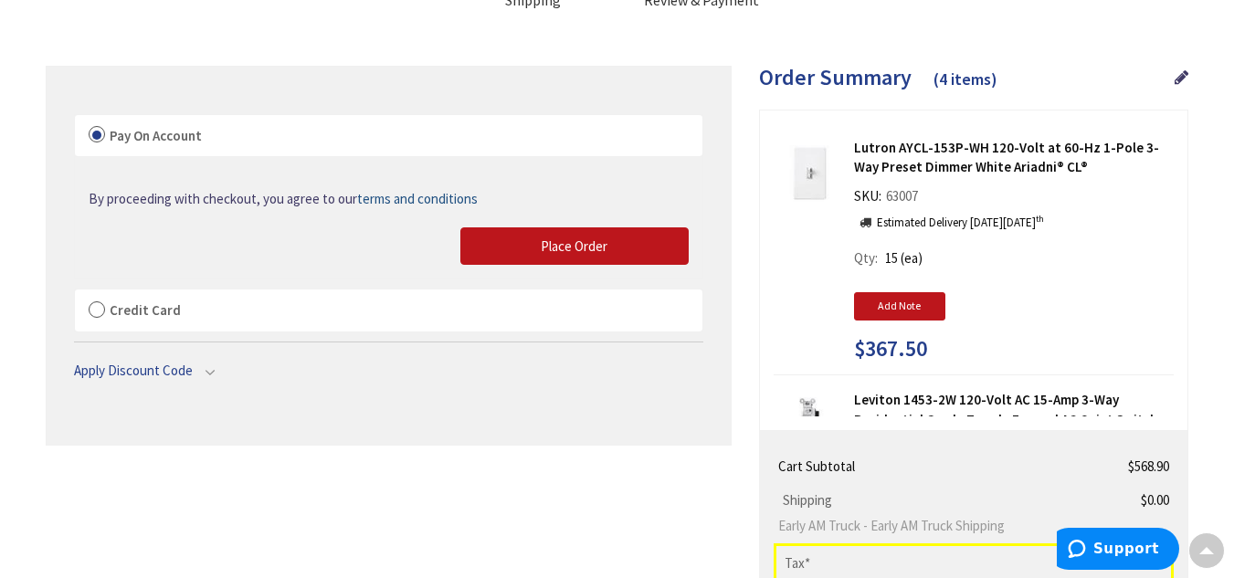
scroll to position [157, 0]
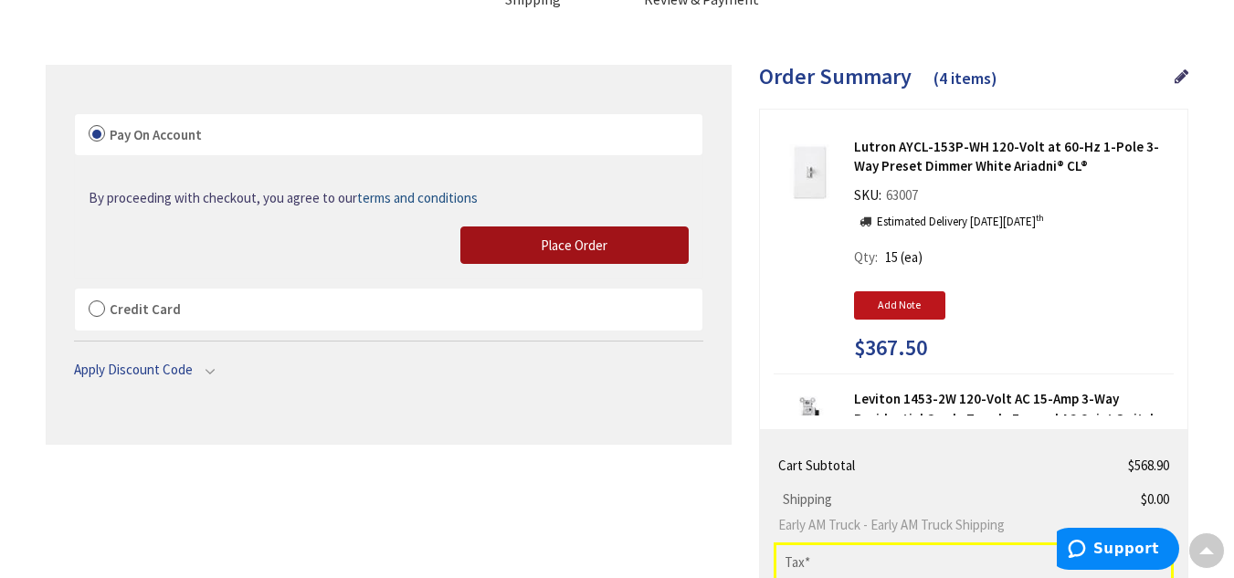
click at [589, 249] on span "Place Order" at bounding box center [574, 245] width 67 height 17
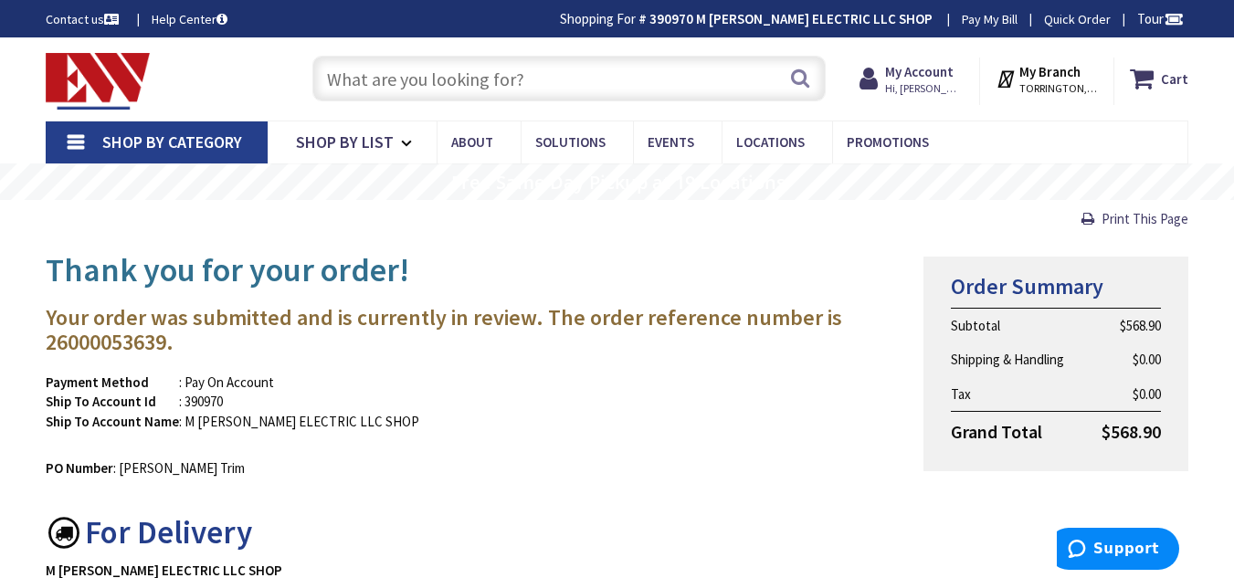
click at [578, 73] on input "text" at bounding box center [568, 79] width 513 height 46
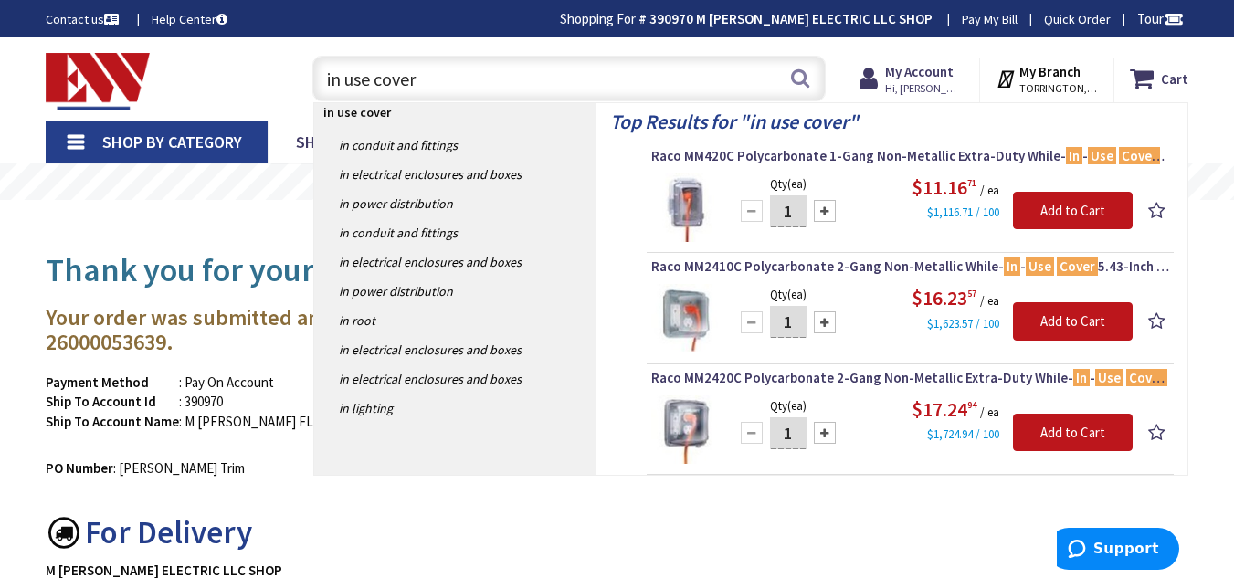
type input "in use cover"
click at [793, 208] on input "1" at bounding box center [788, 212] width 37 height 32
type input "5"
click at [1093, 224] on input "Add to Cart" at bounding box center [1073, 211] width 120 height 38
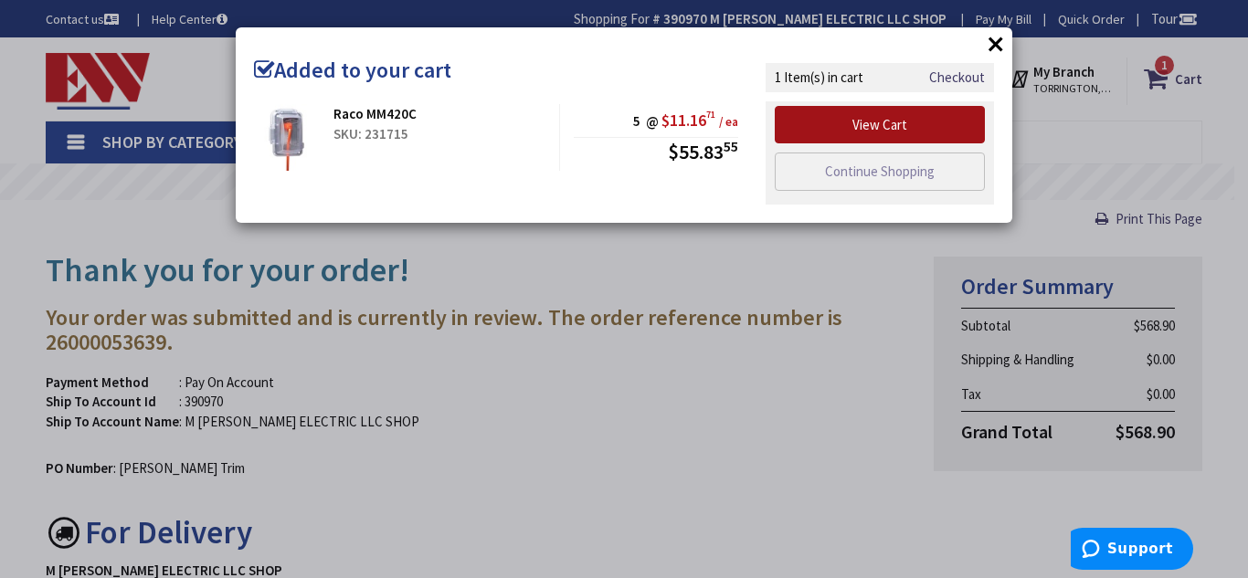
click at [899, 124] on link "View Cart" at bounding box center [880, 125] width 210 height 38
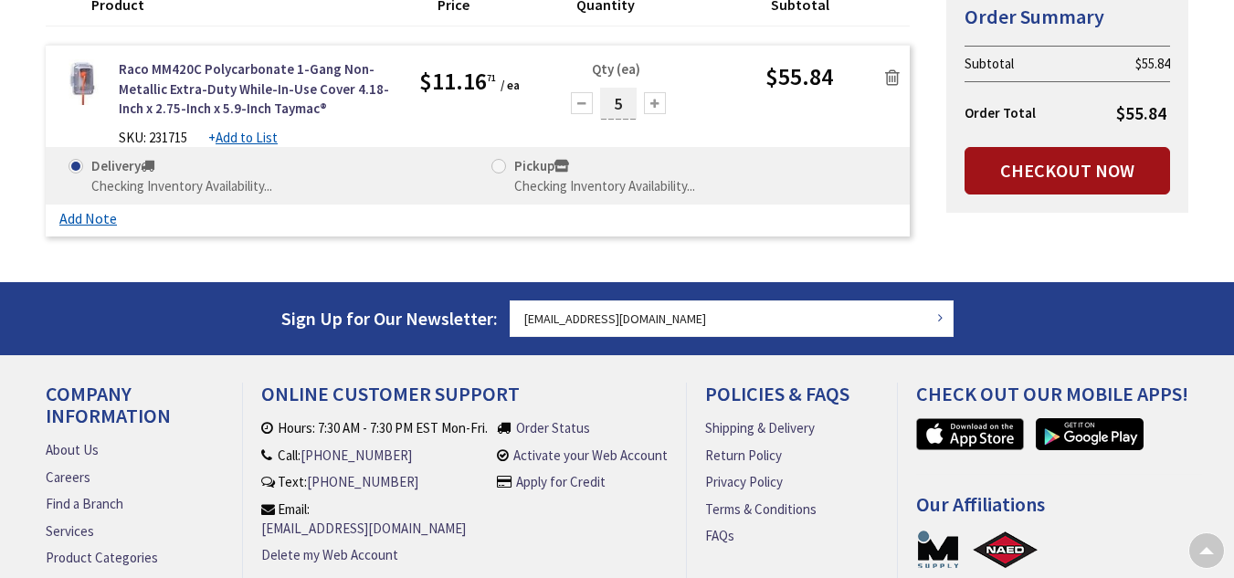
click at [1071, 166] on link "Checkout Now" at bounding box center [1068, 171] width 206 height 48
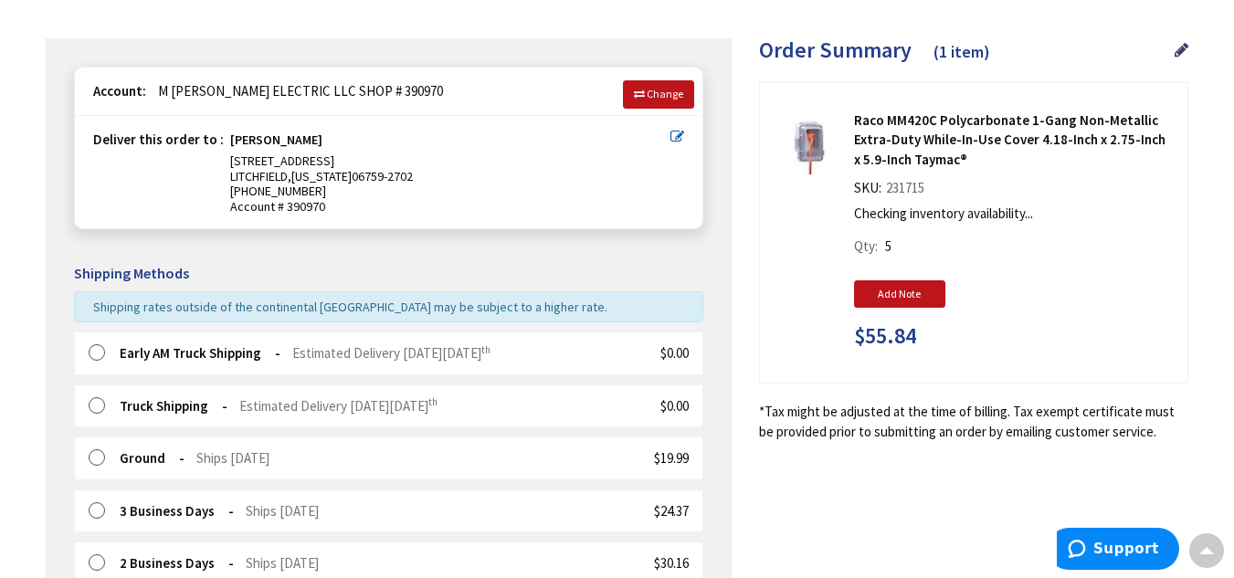
scroll to position [185, 0]
click at [93, 353] on label at bounding box center [103, 353] width 28 height 18
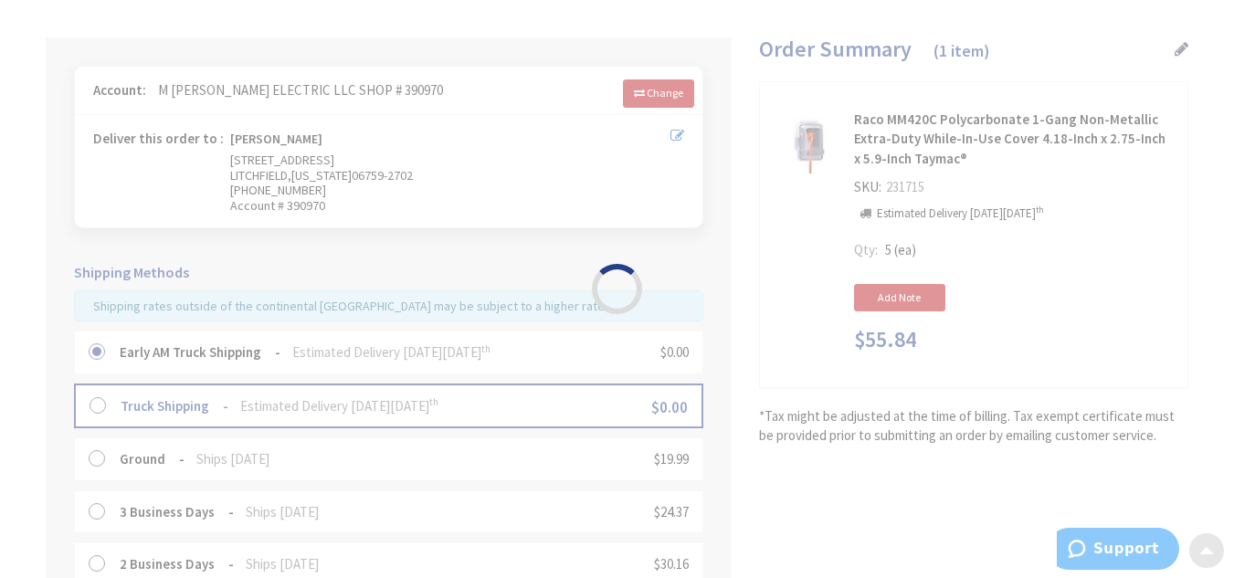
click at [96, 353] on label at bounding box center [103, 353] width 28 height 18
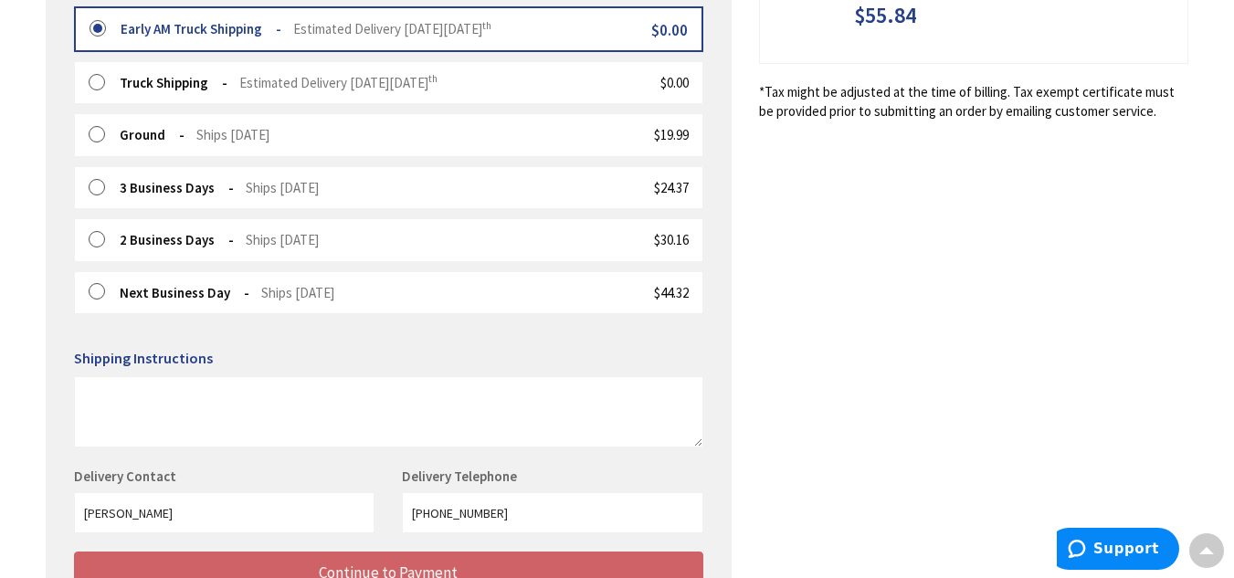
scroll to position [569, 0]
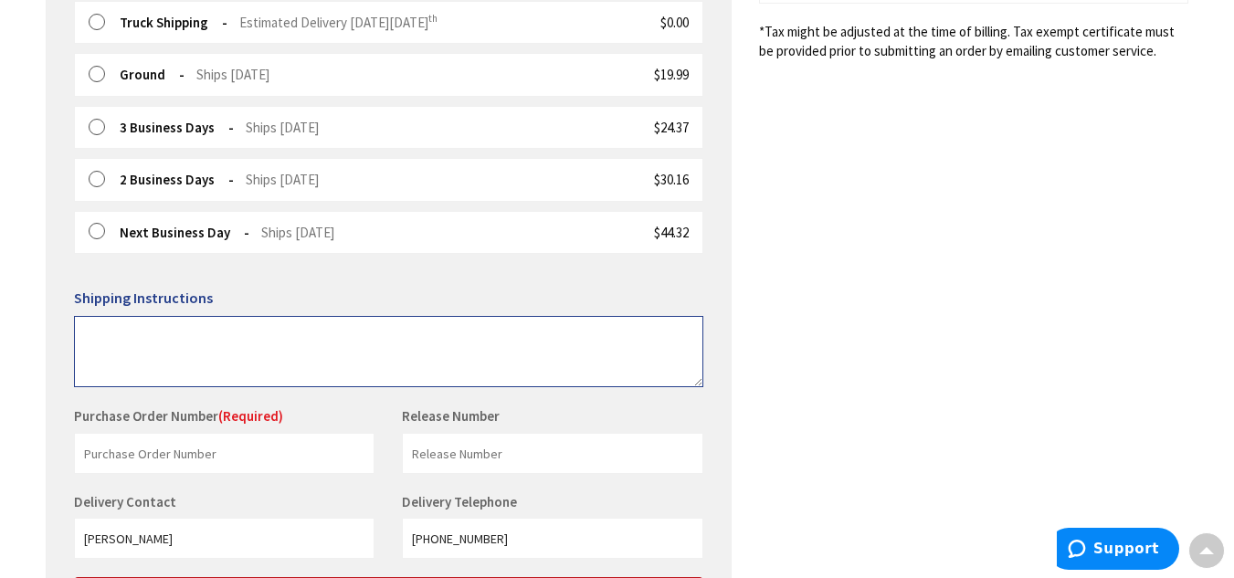
click at [117, 346] on textarea at bounding box center [389, 351] width 630 height 71
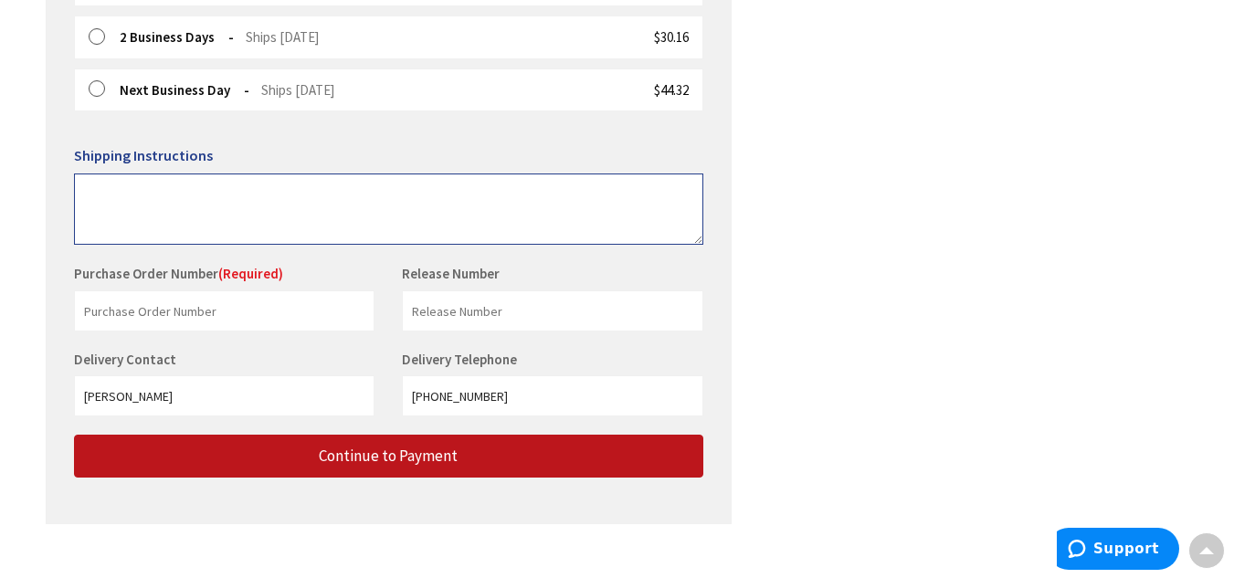
scroll to position [713, 0]
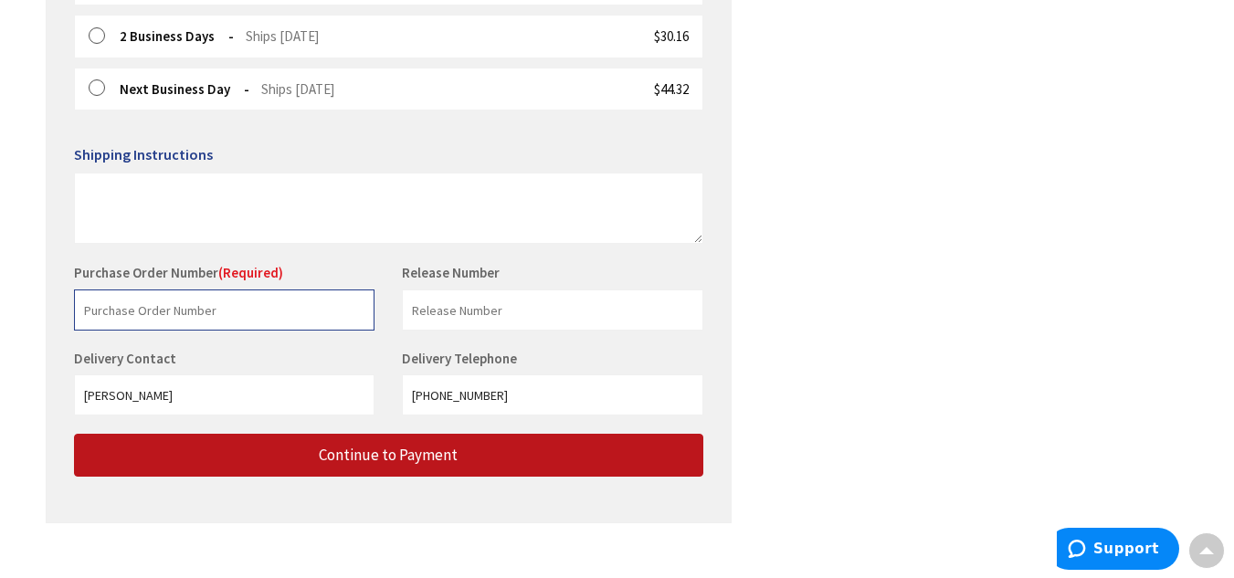
click at [162, 330] on input "text" at bounding box center [224, 310] width 301 height 41
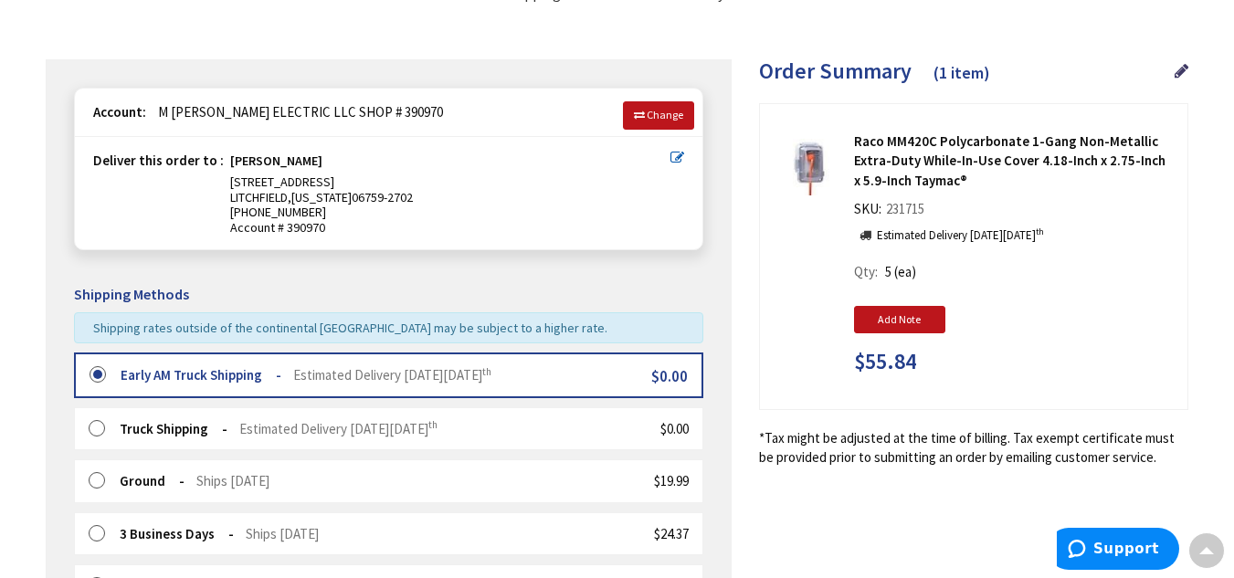
scroll to position [0, 0]
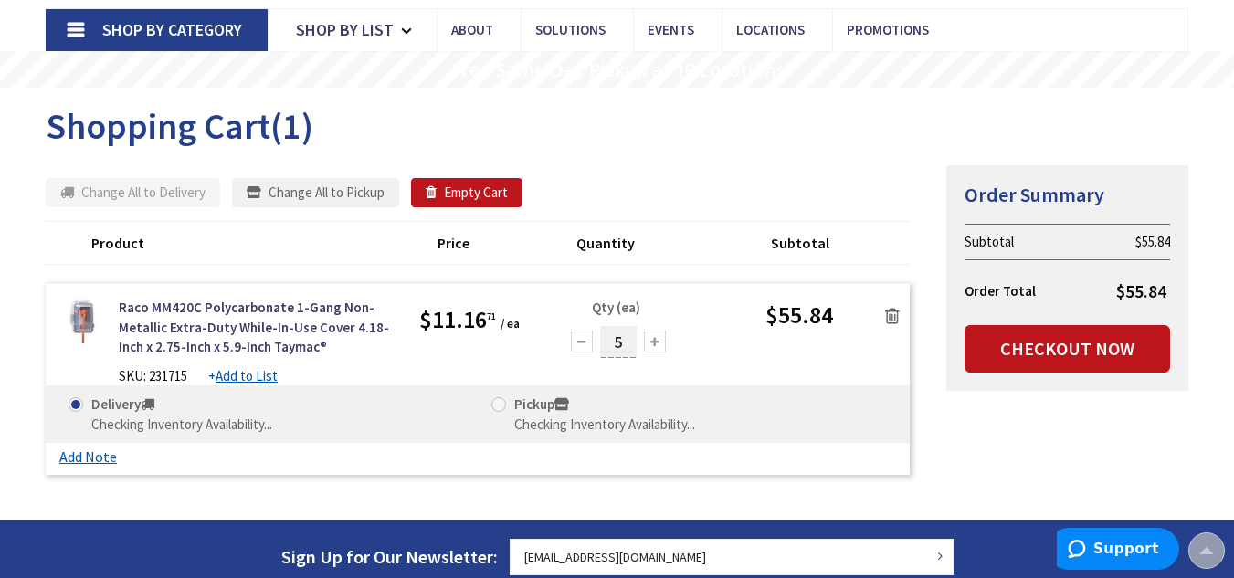
scroll to position [113, 0]
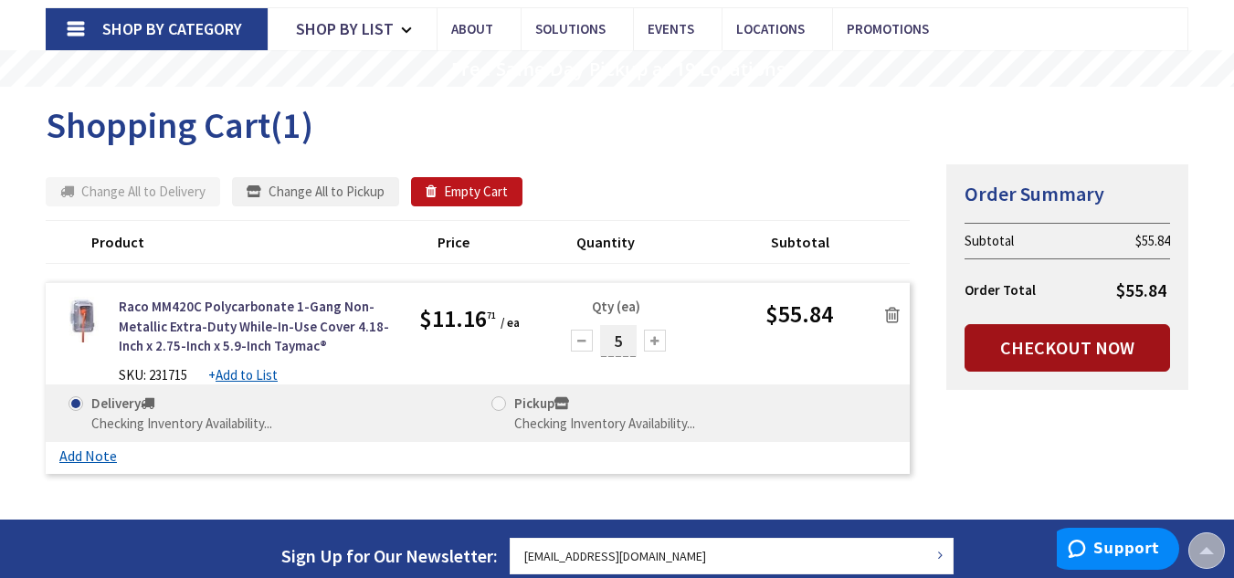
click at [1046, 341] on link "Checkout Now" at bounding box center [1068, 348] width 206 height 48
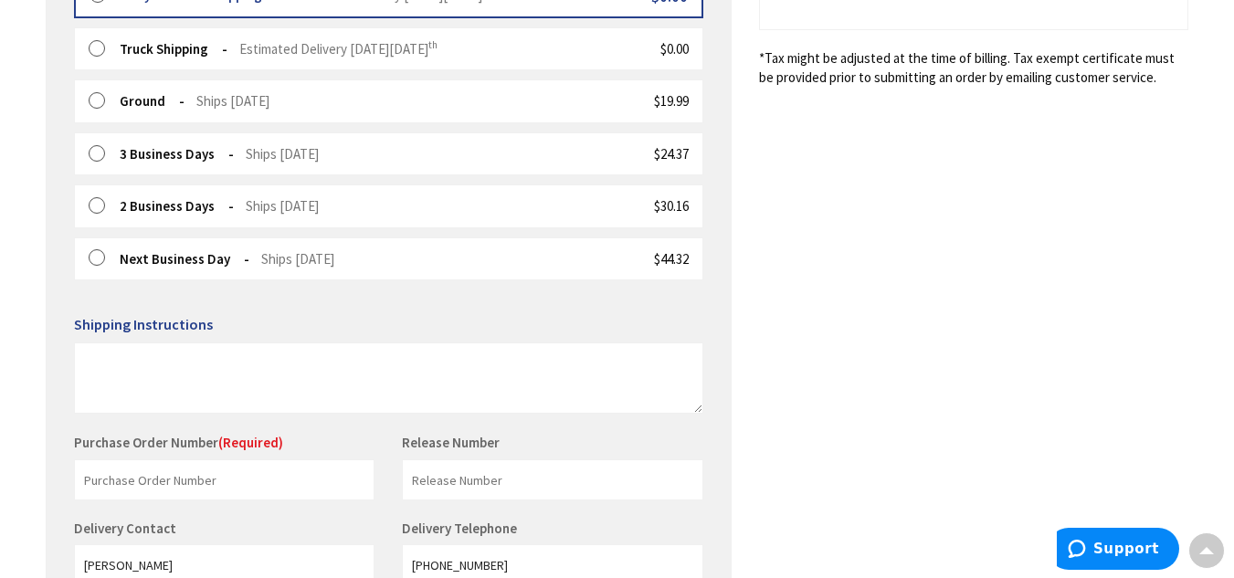
scroll to position [544, 0]
click at [200, 486] on input "text" at bounding box center [224, 479] width 301 height 41
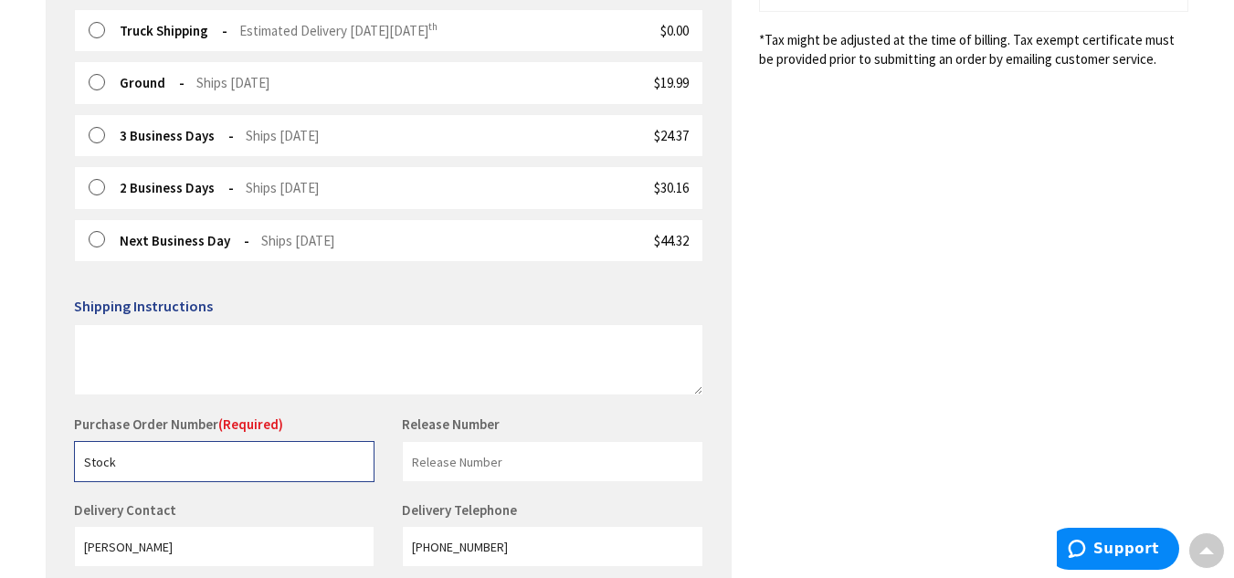
scroll to position [736, 0]
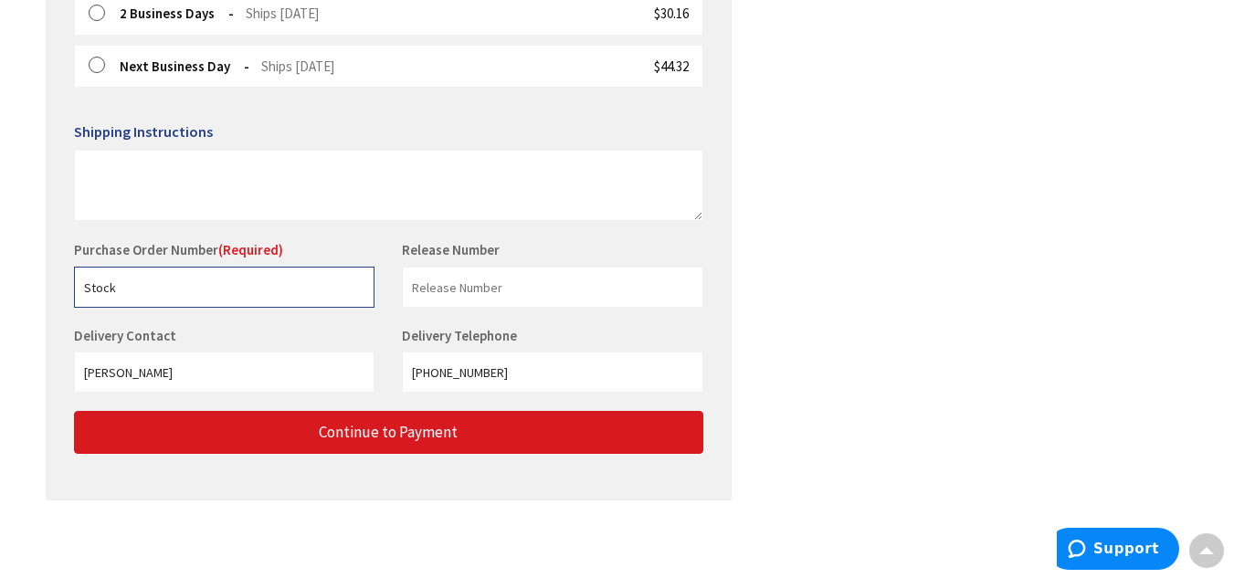
type input "Stock"
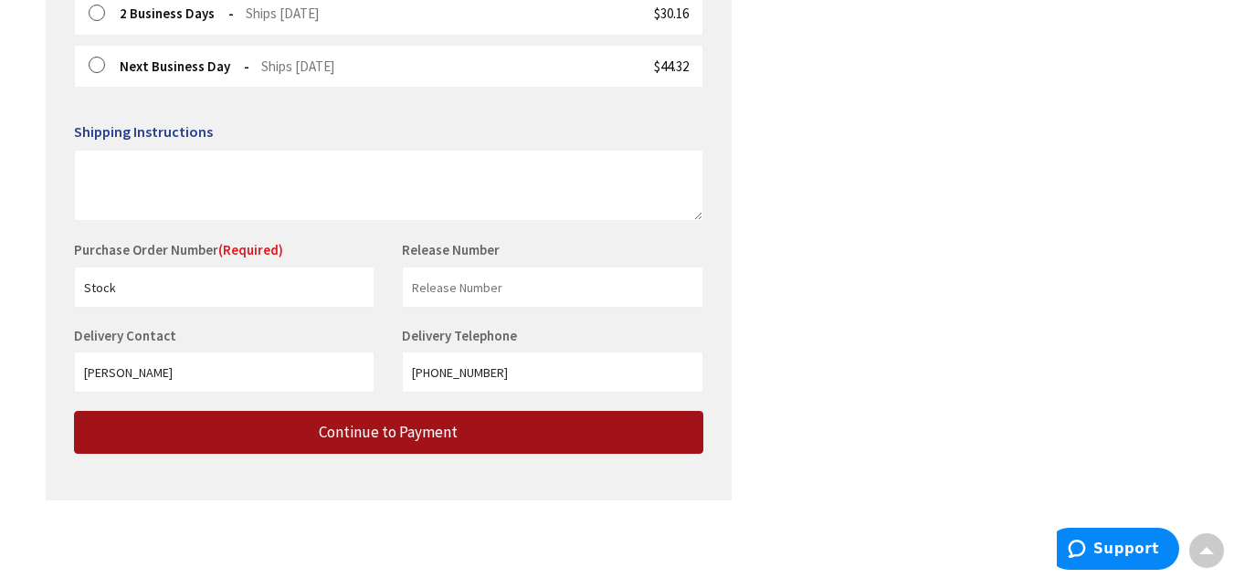
click at [424, 430] on span "Continue to Payment" at bounding box center [388, 432] width 139 height 20
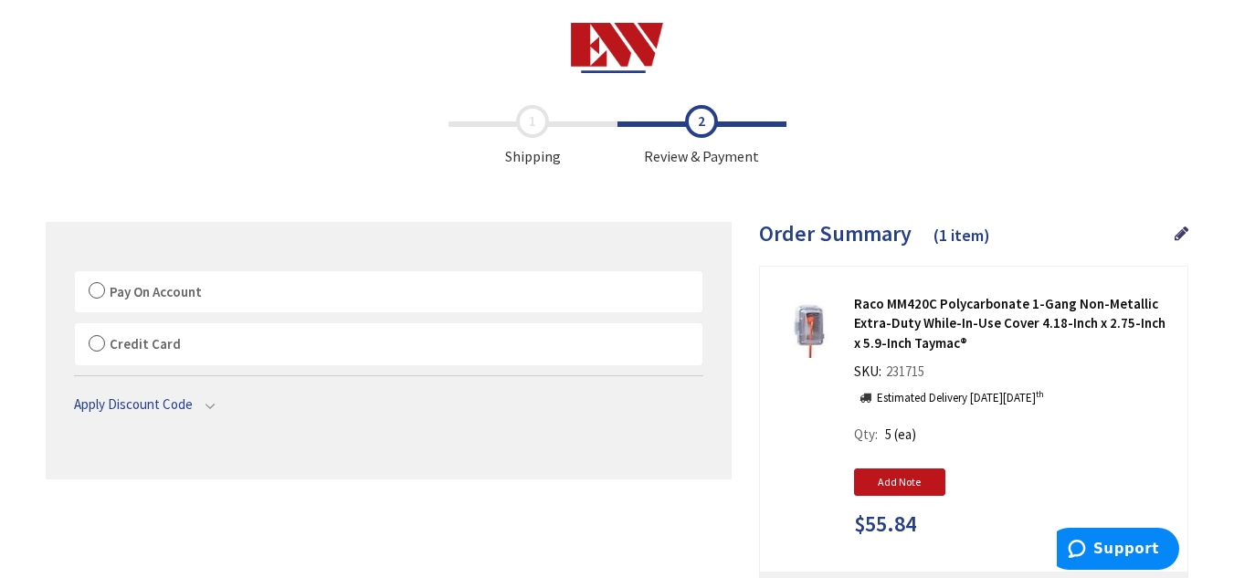
click at [102, 296] on label "Pay On Account" at bounding box center [389, 292] width 628 height 42
click at [75, 275] on input "Pay On Account" at bounding box center [75, 275] width 0 height 0
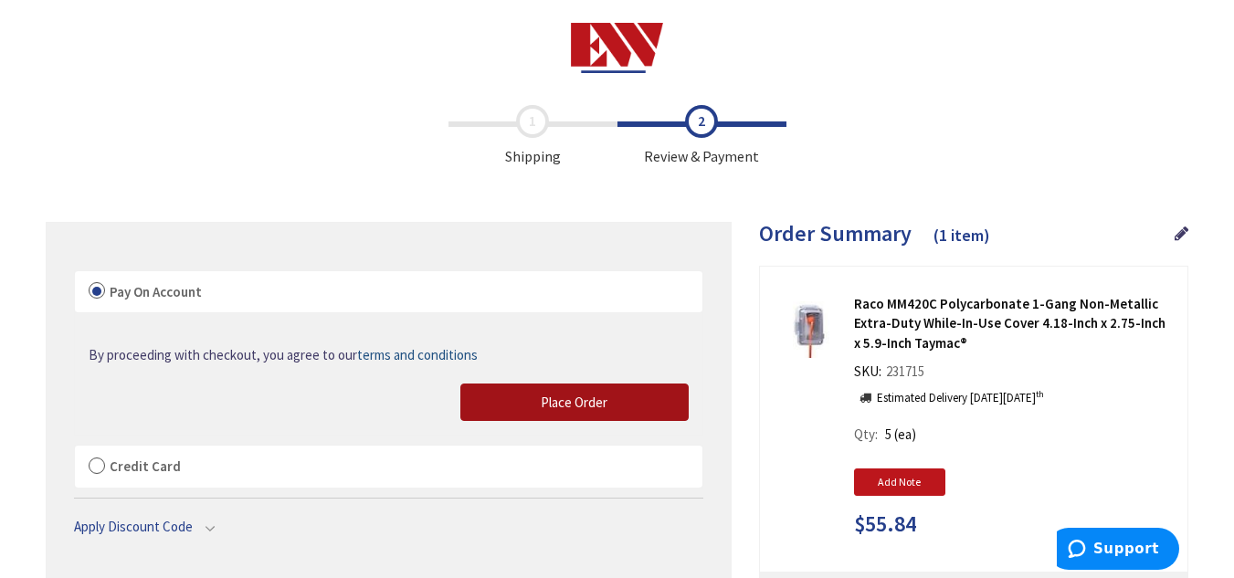
click at [548, 410] on span "Place Order" at bounding box center [574, 402] width 67 height 17
